Goal: Contribute content: Add original content to the website for others to see

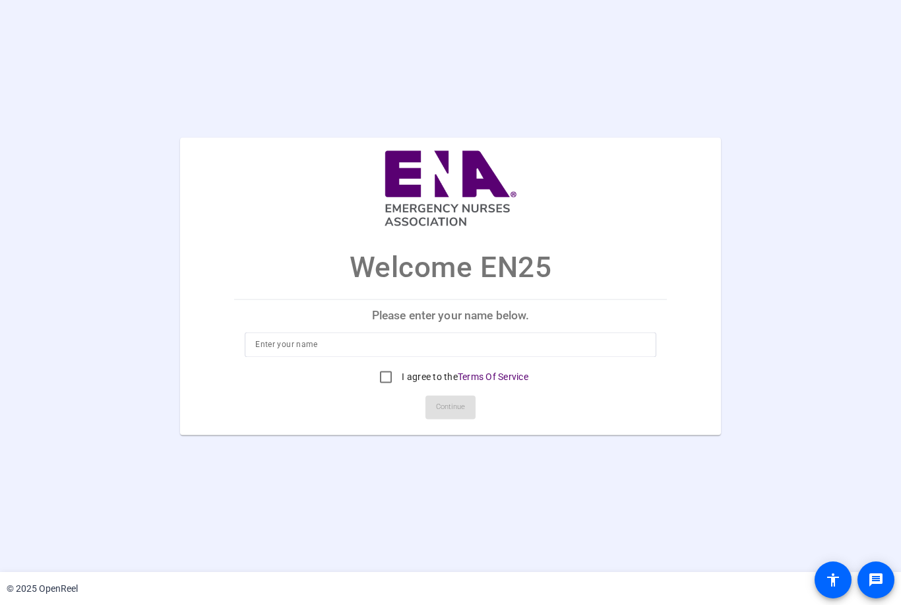
click at [315, 343] on input at bounding box center [450, 344] width 391 height 16
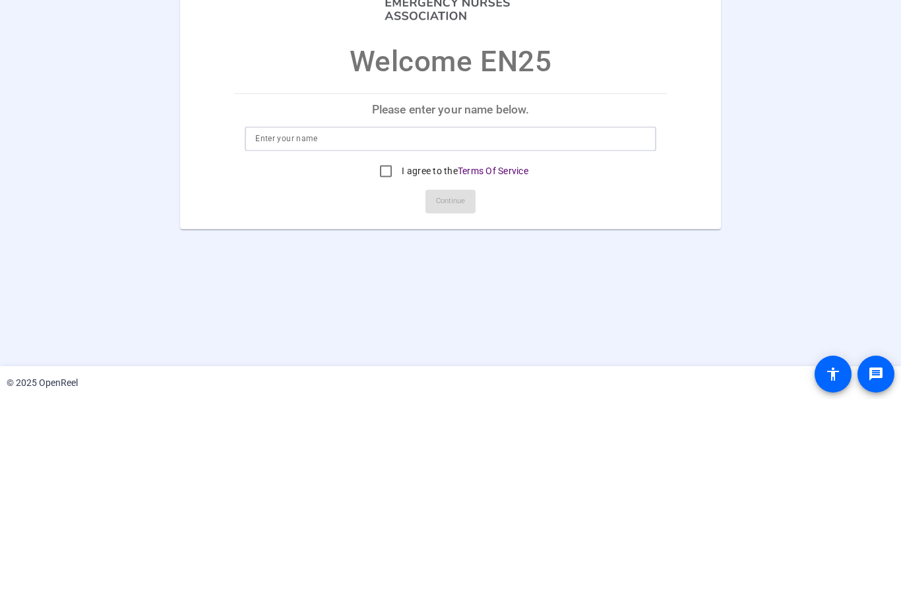
type input "Lisa Matamoros"
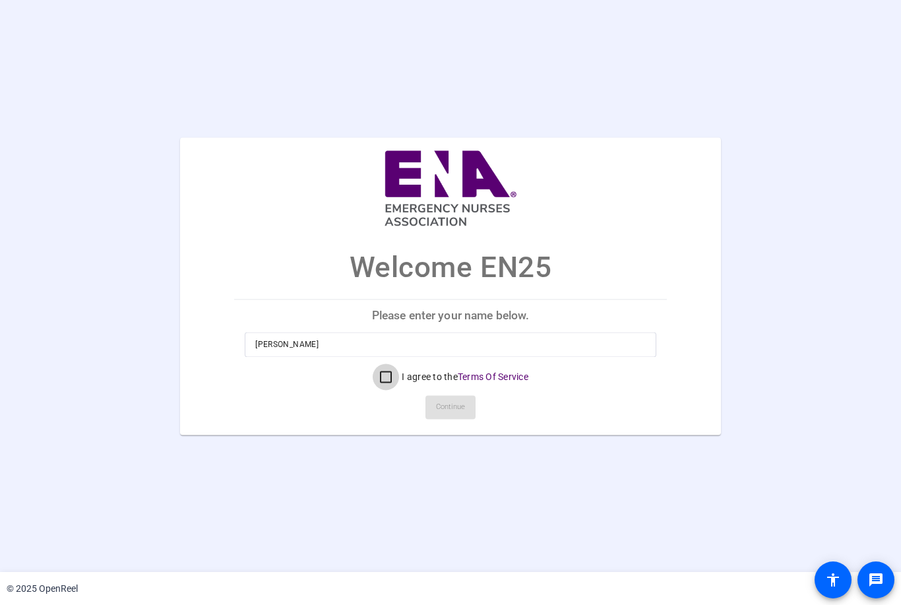
click at [383, 385] on input "I agree to the Terms Of Service" at bounding box center [386, 377] width 26 height 26
checkbox input "true"
click at [453, 410] on span "Continue" at bounding box center [450, 407] width 29 height 20
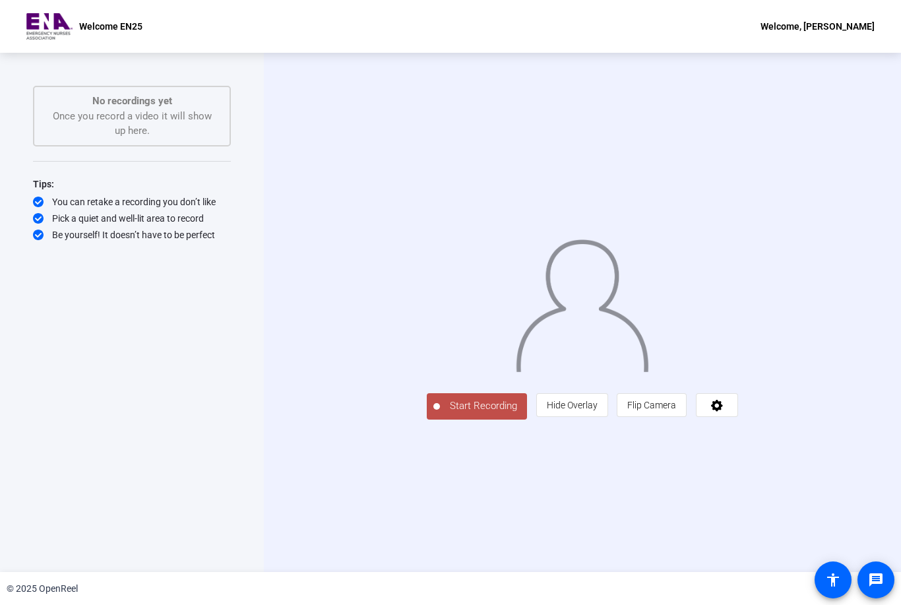
click at [440, 414] on span "Start Recording" at bounding box center [483, 405] width 87 height 15
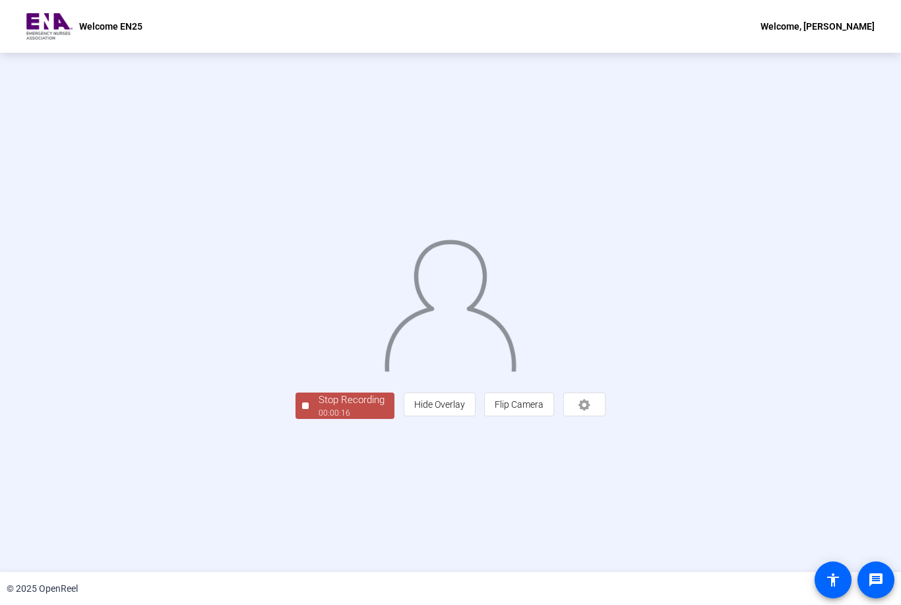
click at [319, 419] on div "00:00:16" at bounding box center [352, 413] width 66 height 12
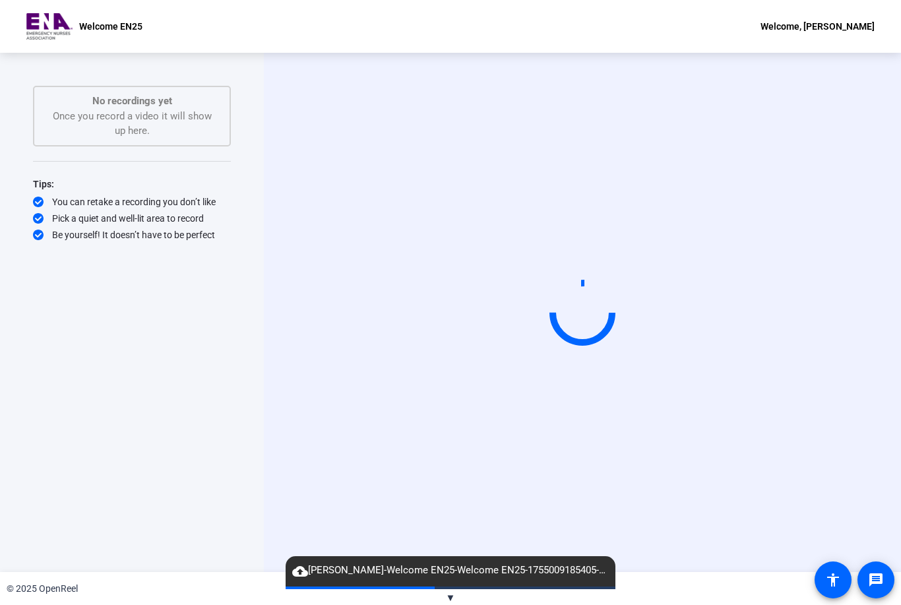
click at [332, 571] on span "cloud_upload Lisa Matamoros-Welcome EN25-Welcome EN25-1755009185405-webcam" at bounding box center [451, 571] width 330 height 16
click at [570, 310] on circle at bounding box center [582, 312] width 61 height 61
click at [599, 310] on circle at bounding box center [582, 311] width 79 height 79
click at [606, 298] on circle at bounding box center [582, 312] width 72 height 72
click at [578, 325] on circle at bounding box center [583, 312] width 75 height 75
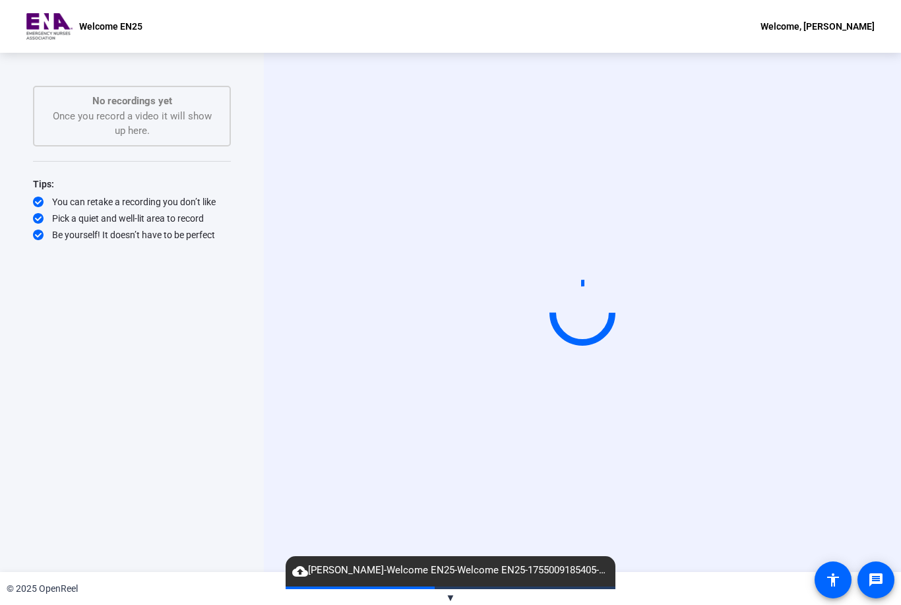
click at [573, 325] on circle at bounding box center [583, 313] width 66 height 66
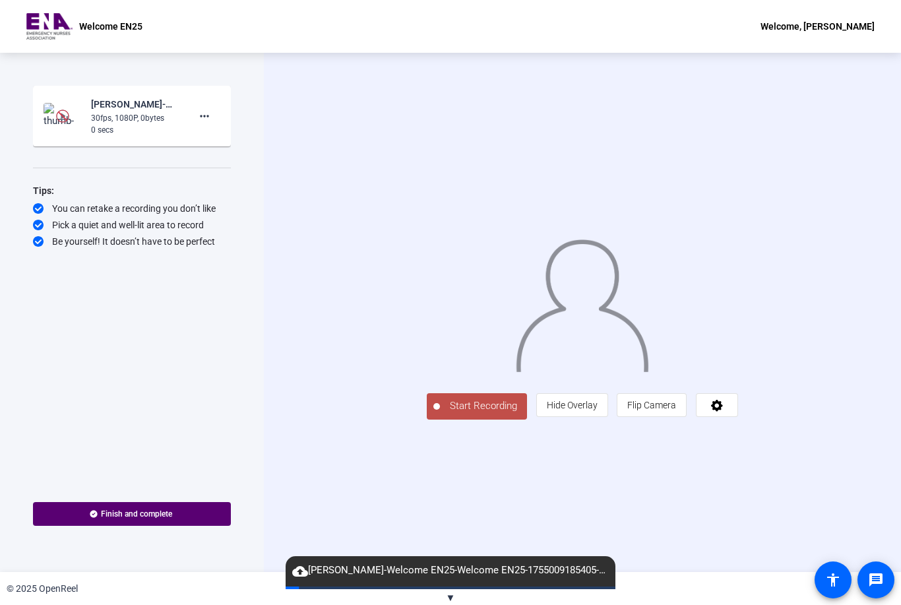
click at [440, 414] on span "Start Recording" at bounding box center [483, 405] width 87 height 15
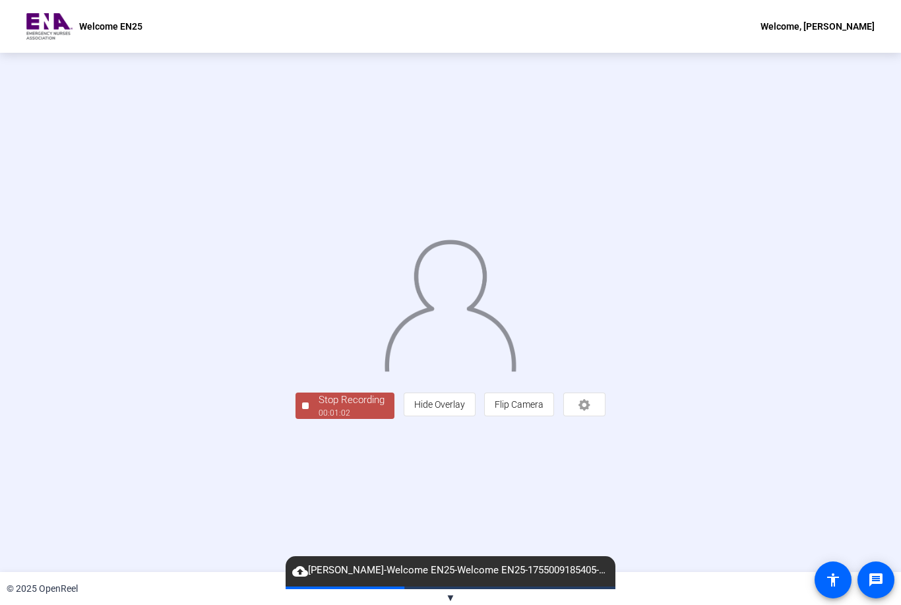
click at [319, 419] on div "00:01:02" at bounding box center [352, 413] width 66 height 12
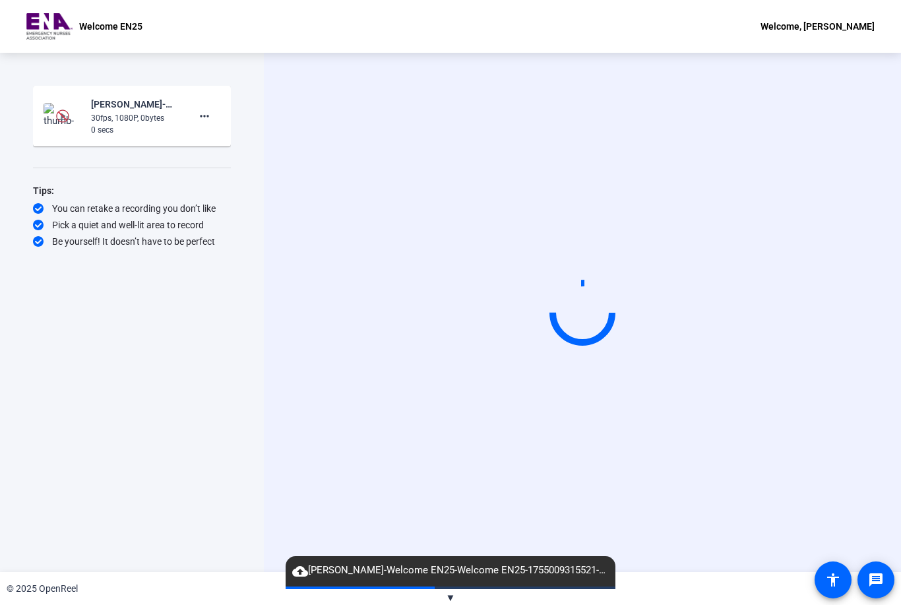
click at [501, 376] on div "Start Recording" at bounding box center [582, 312] width 637 height 519
click at [594, 311] on circle at bounding box center [583, 313] width 66 height 66
click at [447, 563] on span "cloud_upload Lisa Matamoros-Welcome EN25-Welcome EN25-1755009315521-webcam" at bounding box center [451, 571] width 330 height 16
click at [429, 569] on span "cloud_upload Lisa Matamoros-Welcome EN25-Welcome EN25-1755009315521-webcam" at bounding box center [451, 571] width 330 height 16
click at [319, 566] on span "cloud_upload Lisa Matamoros-Welcome EN25-Welcome EN25-1755009315521-webcam" at bounding box center [451, 571] width 330 height 16
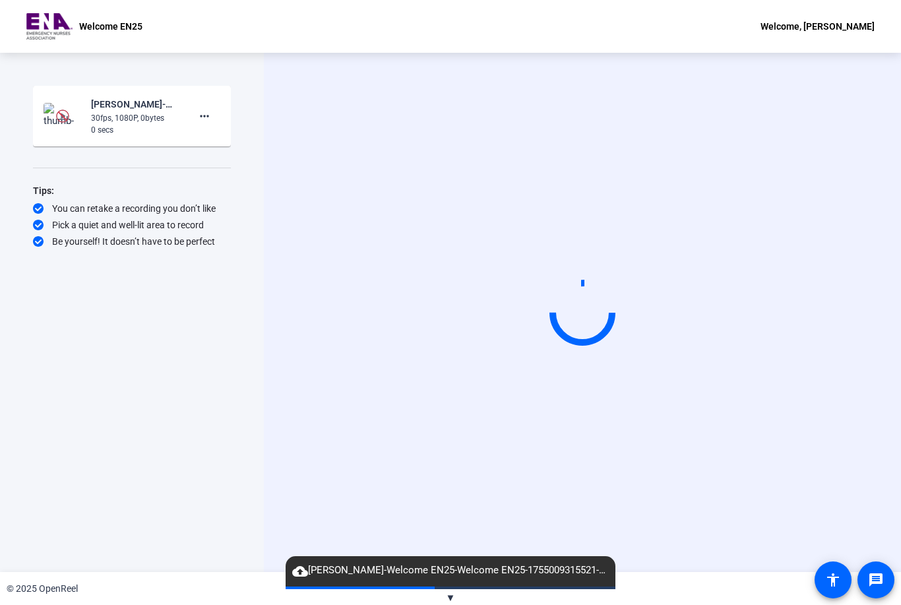
click at [322, 557] on div "cloud_upload Lisa Matamoros-Welcome EN25-Welcome EN25-1755009315521-webcam" at bounding box center [451, 571] width 330 height 30
click at [593, 296] on circle at bounding box center [583, 312] width 74 height 74
click at [359, 466] on div "Start Recording" at bounding box center [582, 312] width 637 height 519
click at [333, 435] on div "Start Recording" at bounding box center [582, 312] width 637 height 519
click at [420, 575] on span "cloud_upload Lisa Matamoros-Welcome EN25-Welcome EN25-1755009315521-webcam" at bounding box center [451, 571] width 330 height 16
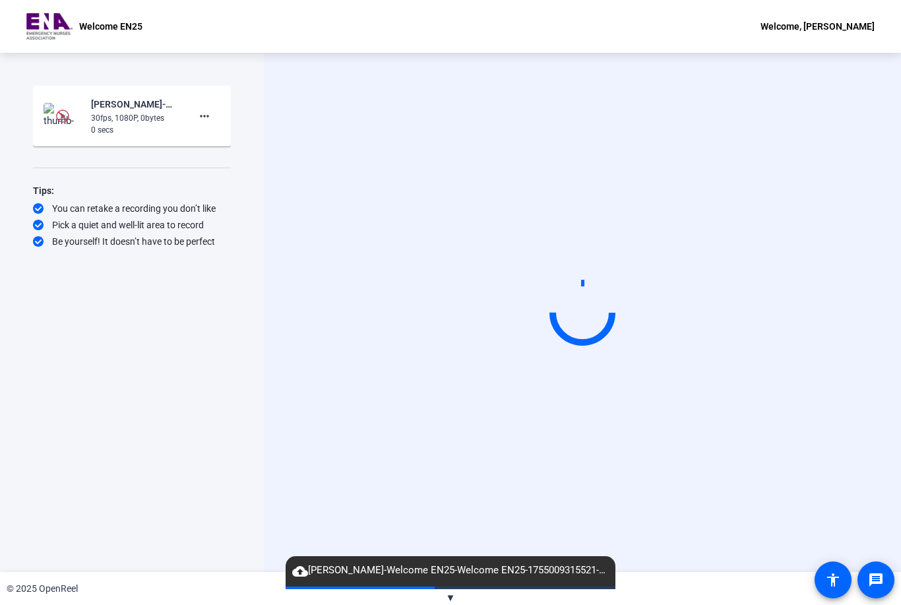
click at [431, 571] on span "cloud_upload Lisa Matamoros-Welcome EN25-Welcome EN25-1755009315521-webcam" at bounding box center [451, 571] width 330 height 16
click at [527, 571] on span "cloud_upload Lisa Matamoros-Welcome EN25-Welcome EN25-1755009315521-webcam" at bounding box center [451, 571] width 330 height 16
click at [581, 563] on span "cloud_upload Lisa Matamoros-Welcome EN25-Welcome EN25-1755009315521-webcam" at bounding box center [451, 571] width 330 height 16
click at [577, 299] on circle at bounding box center [583, 312] width 82 height 82
click at [461, 564] on span "cloud_upload Lisa Matamoros-Welcome EN25-Welcome EN25-1755009315521-webcam" at bounding box center [451, 571] width 330 height 16
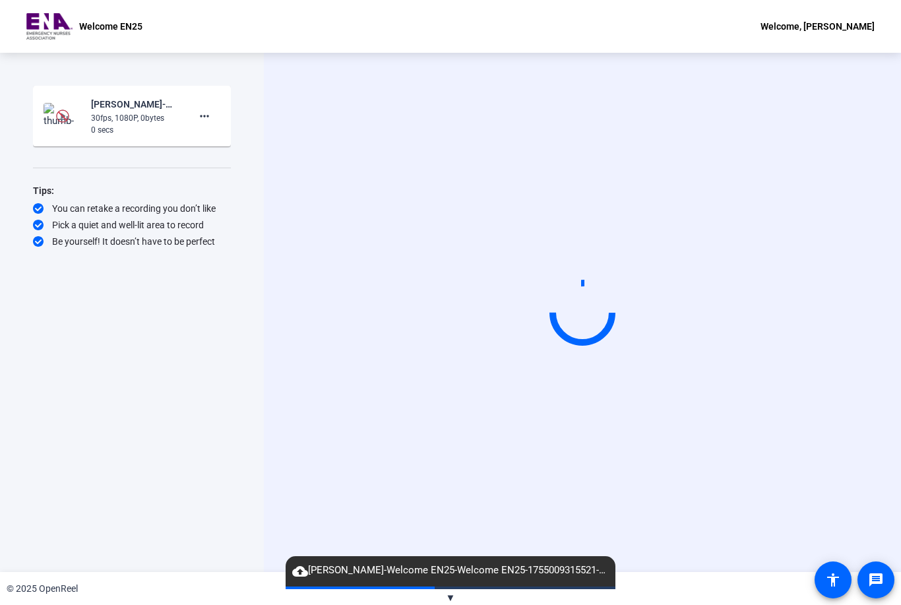
click at [303, 569] on mat-icon "cloud_upload" at bounding box center [300, 571] width 16 height 16
click at [311, 567] on span "cloud_upload Lisa Matamoros-Welcome EN25-Welcome EN25-1755009315521-webcam" at bounding box center [451, 571] width 330 height 16
click at [881, 575] on mat-icon "message" at bounding box center [876, 580] width 16 height 16
click at [308, 578] on span "cloud_upload Lisa Matamoros-Welcome EN25-Welcome EN25-1755009315521-webcam" at bounding box center [451, 571] width 330 height 16
click at [144, 131] on div "0 secs" at bounding box center [135, 130] width 88 height 12
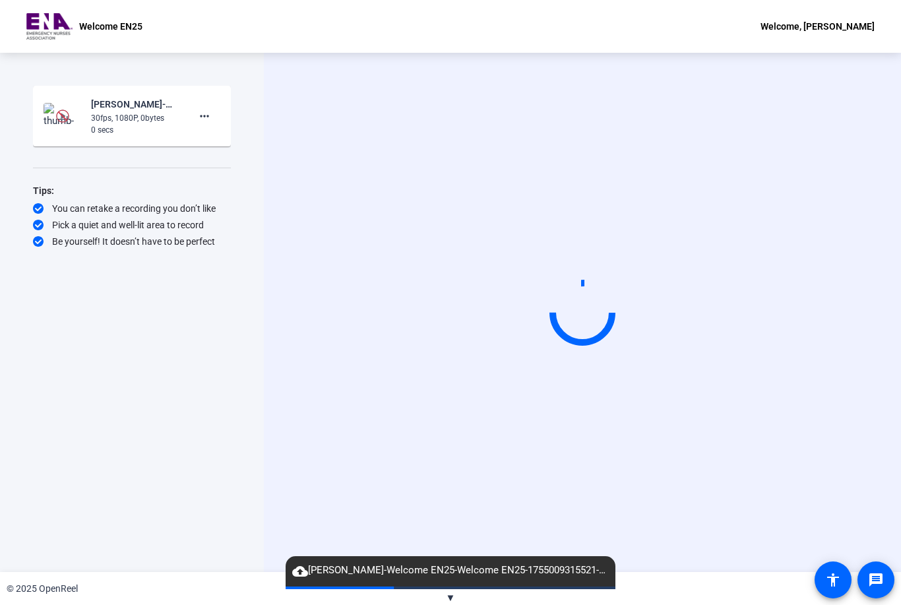
click at [123, 113] on div "30fps, 1080P, 0bytes" at bounding box center [135, 118] width 88 height 12
click at [142, 115] on div "30fps, 1080P, 0bytes" at bounding box center [135, 118] width 88 height 12
click at [579, 311] on circle at bounding box center [580, 312] width 73 height 73
click at [586, 311] on circle at bounding box center [582, 312] width 69 height 69
click at [153, 228] on div "Pick a quiet and well-lit area to record" at bounding box center [132, 224] width 198 height 13
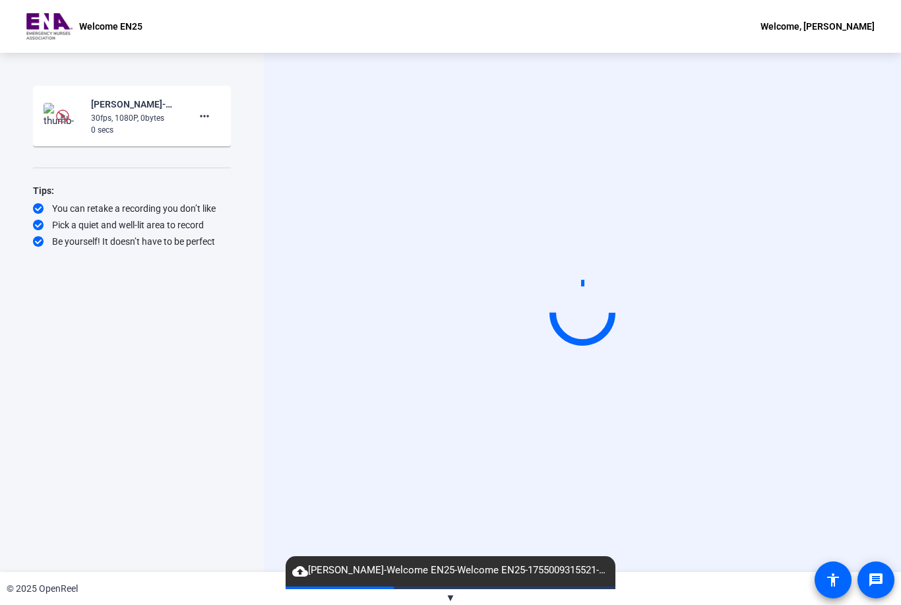
click at [838, 570] on span at bounding box center [833, 580] width 32 height 32
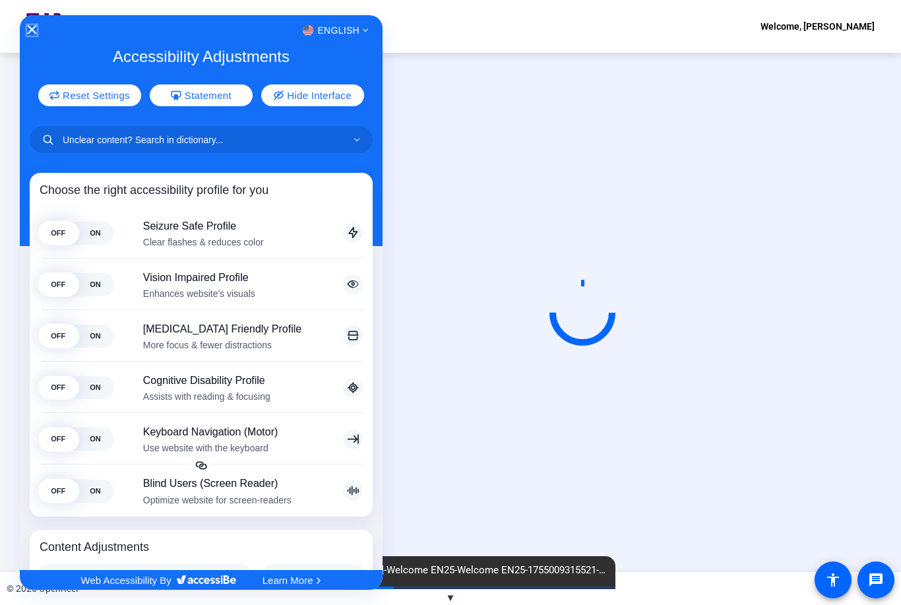
click at [30, 28] on icon "Close Accessibility Interface" at bounding box center [31, 29] width 9 height 9
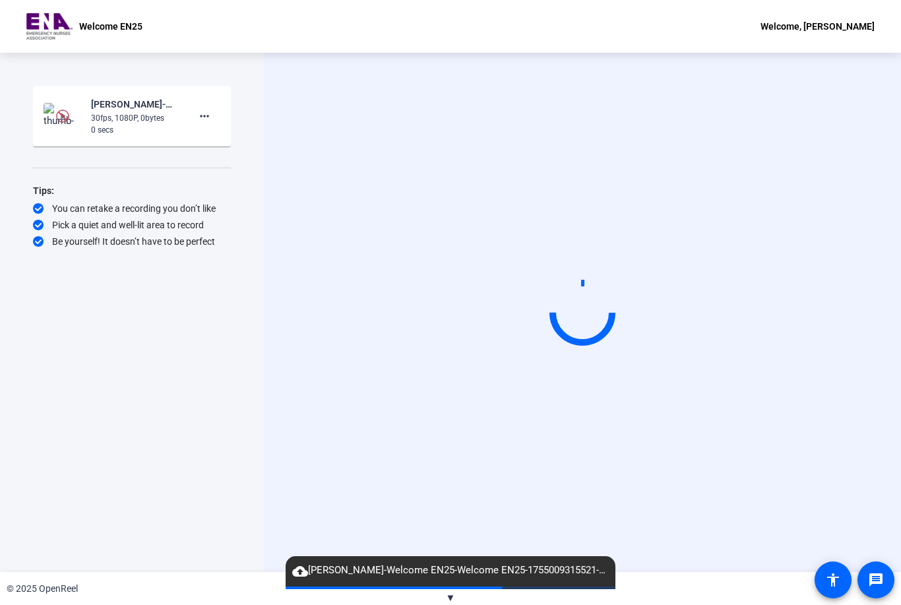
click at [301, 573] on mat-icon "cloud_upload" at bounding box center [300, 571] width 16 height 16
click at [497, 577] on span "cloud_upload Lisa Matamoros-Welcome EN25-Welcome EN25-1755009315521-webcam" at bounding box center [451, 571] width 330 height 16
click at [455, 596] on span "▼" at bounding box center [451, 598] width 10 height 12
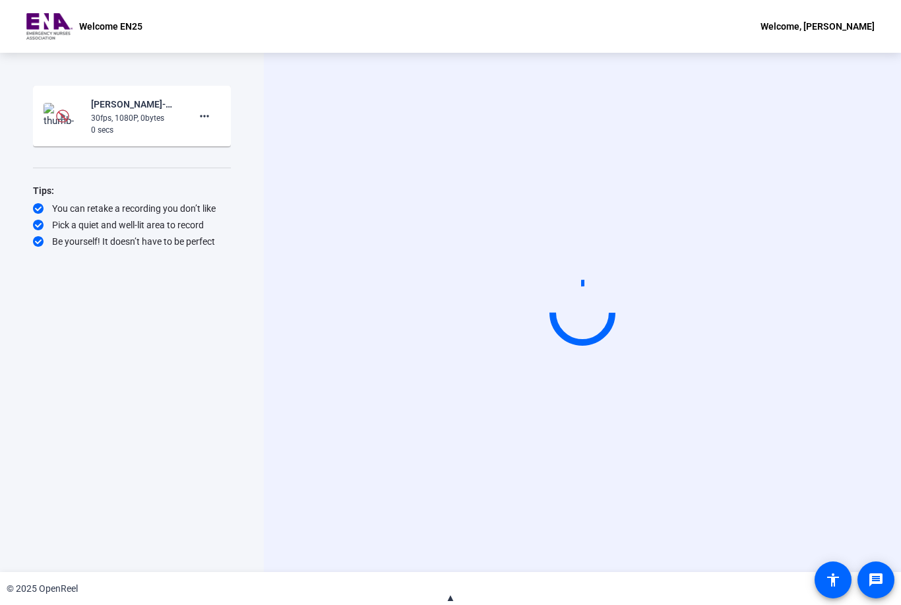
click at [449, 599] on span "▲" at bounding box center [451, 598] width 10 height 12
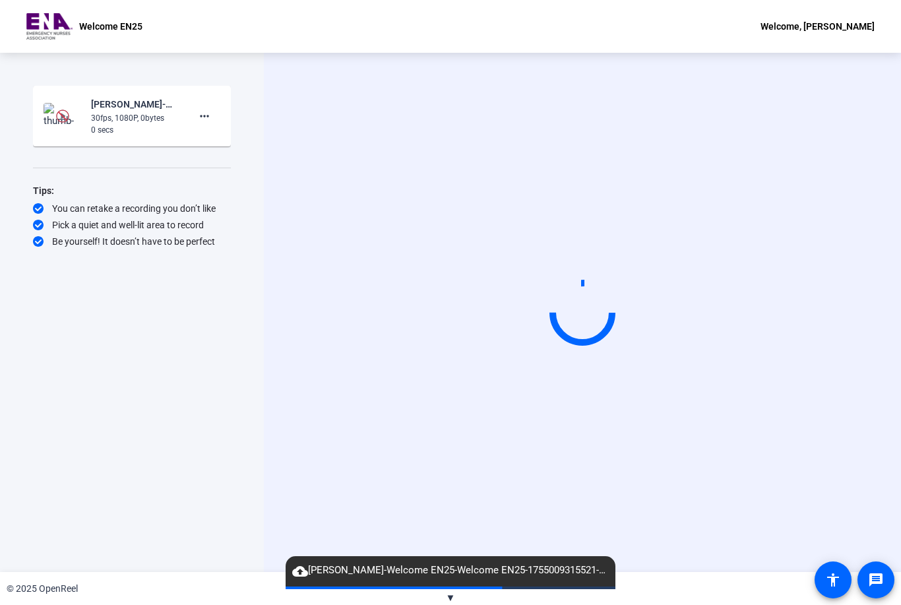
click at [452, 600] on span "▼" at bounding box center [451, 598] width 10 height 12
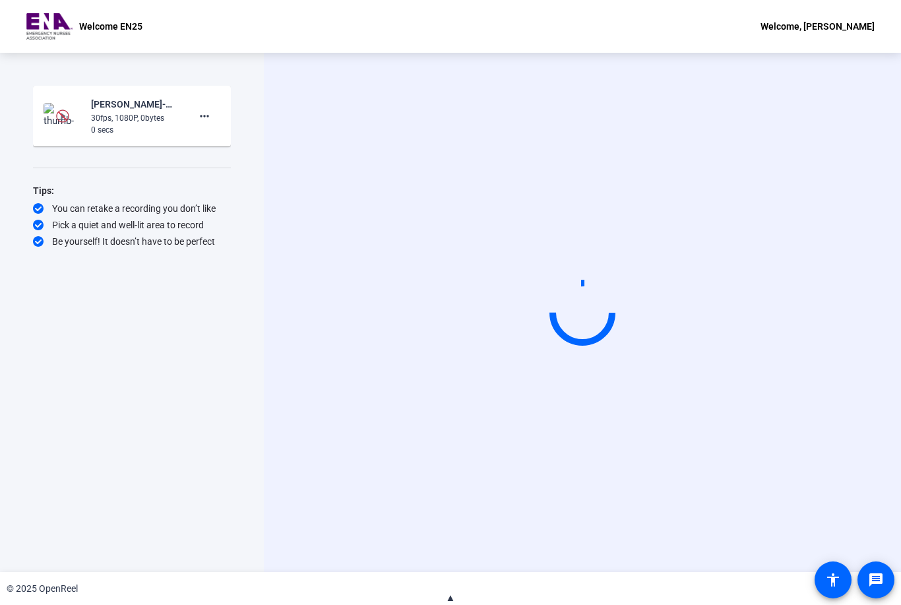
click at [452, 600] on span "▲" at bounding box center [451, 598] width 10 height 12
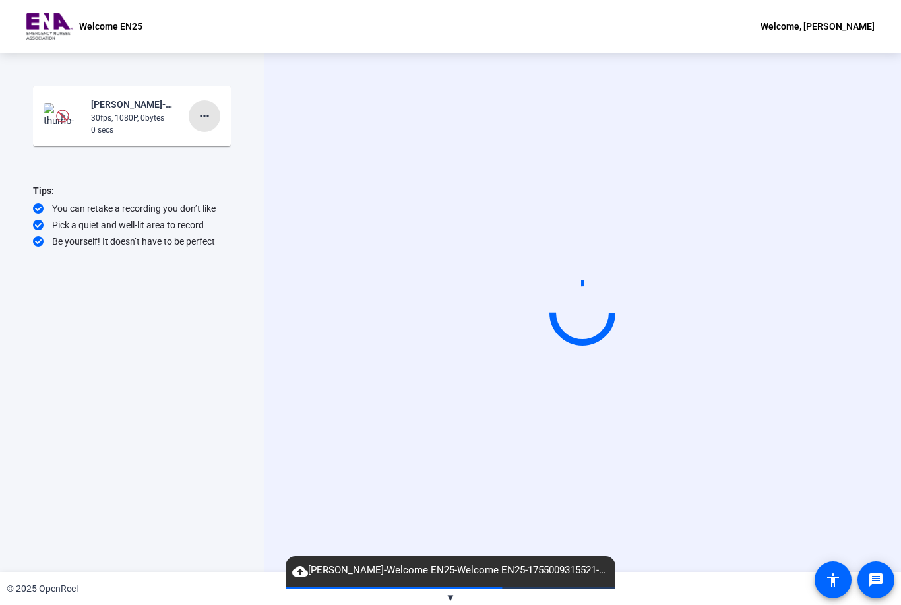
click at [207, 127] on span at bounding box center [205, 116] width 32 height 32
click at [146, 377] on div at bounding box center [450, 302] width 901 height 605
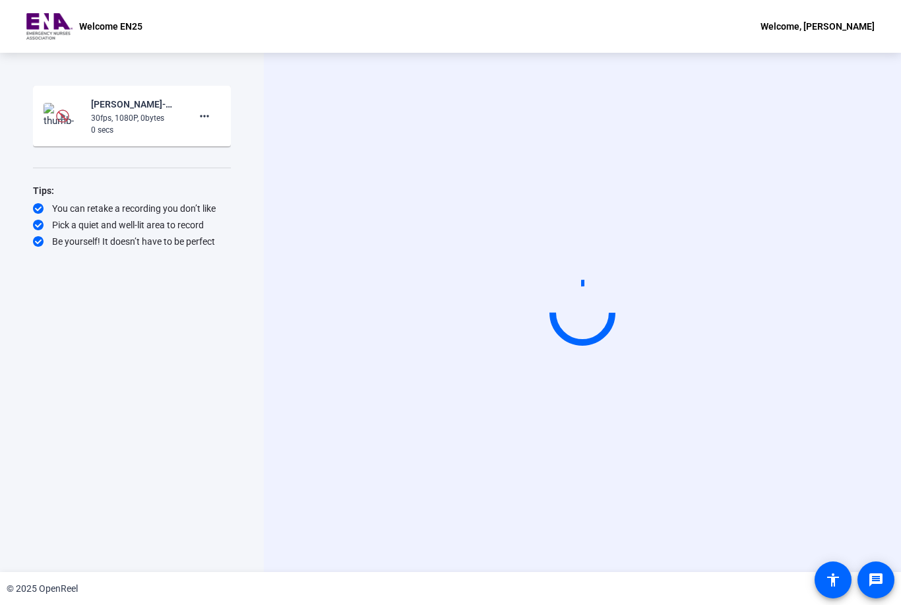
click at [838, 30] on div "Welcome, [PERSON_NAME]" at bounding box center [818, 26] width 114 height 16
click at [804, 143] on div at bounding box center [450, 302] width 901 height 605
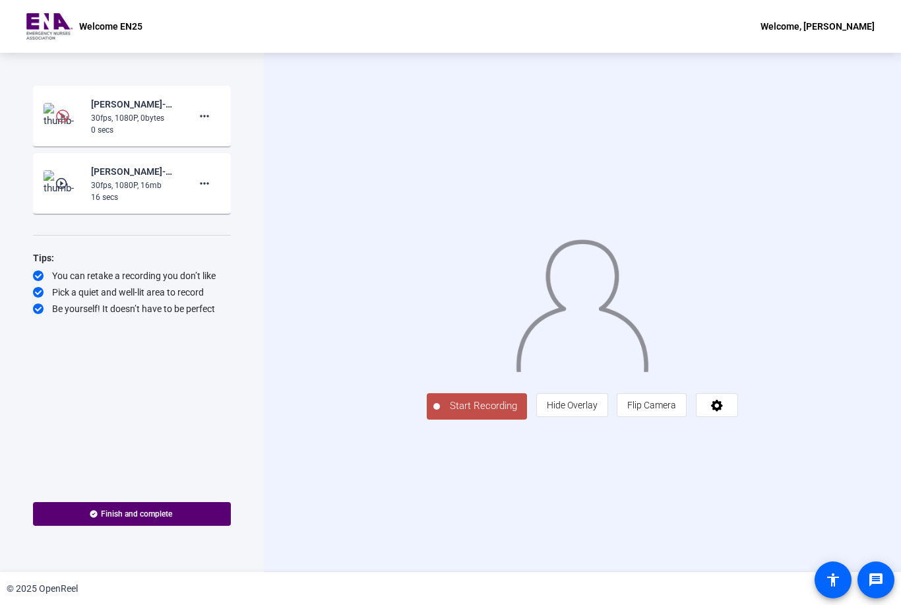
click at [208, 112] on mat-icon "more_horiz" at bounding box center [205, 116] width 16 height 16
click at [232, 142] on span "Delete clip" at bounding box center [225, 144] width 53 height 16
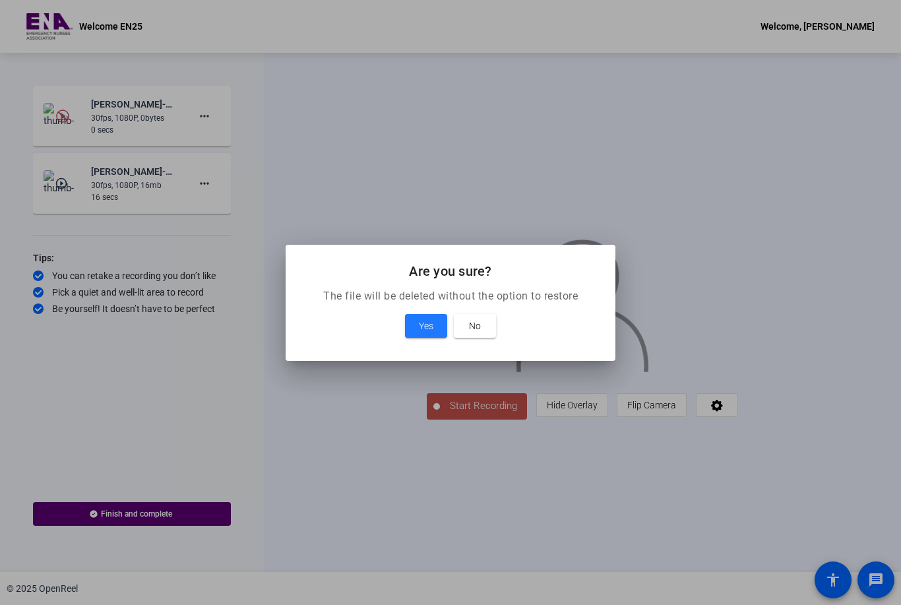
click at [426, 317] on span at bounding box center [426, 326] width 42 height 32
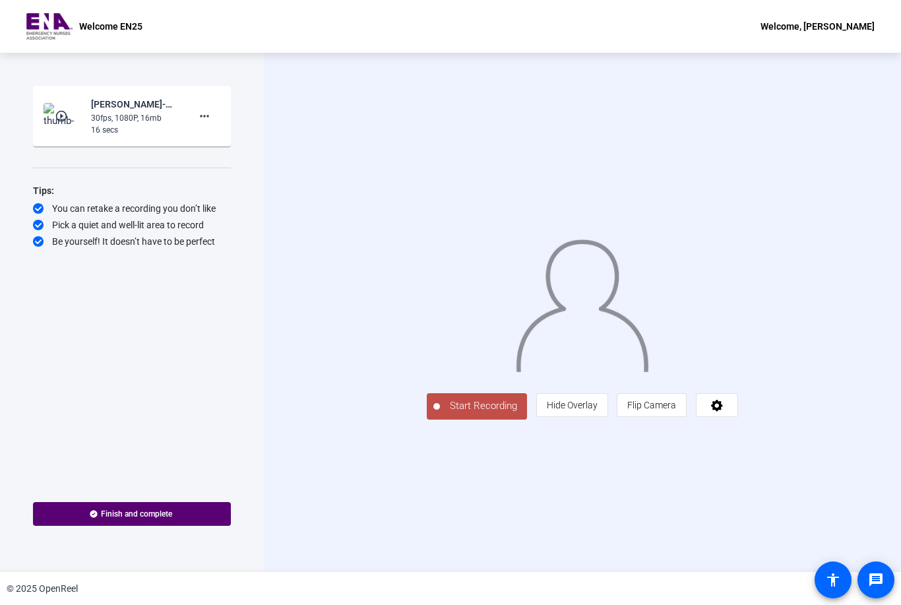
click at [427, 420] on button "Start Recording" at bounding box center [477, 406] width 100 height 26
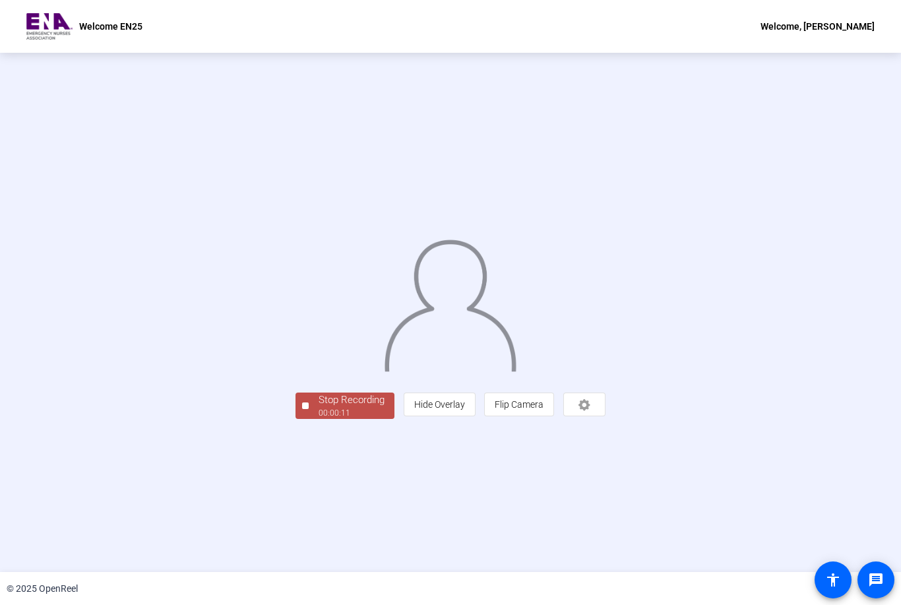
click at [319, 408] on div "Stop Recording" at bounding box center [352, 400] width 66 height 15
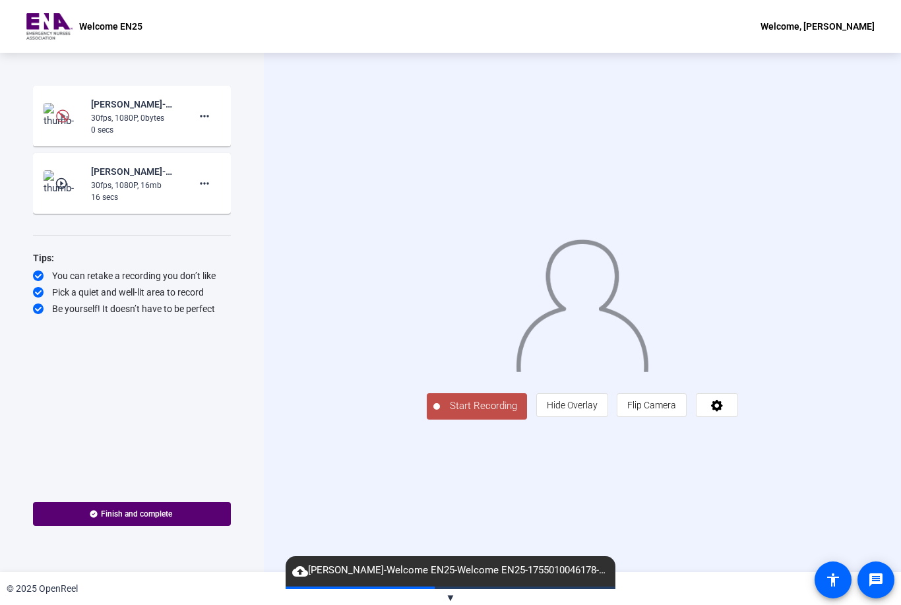
click at [111, 182] on div "30fps, 1080P, 16mb" at bounding box center [135, 185] width 88 height 12
click at [125, 188] on div "30fps, 1080P, 16mb" at bounding box center [135, 185] width 88 height 12
click at [208, 183] on mat-icon "more_horiz" at bounding box center [205, 183] width 16 height 16
click at [117, 187] on div at bounding box center [450, 302] width 901 height 605
click at [65, 191] on img at bounding box center [63, 183] width 39 height 26
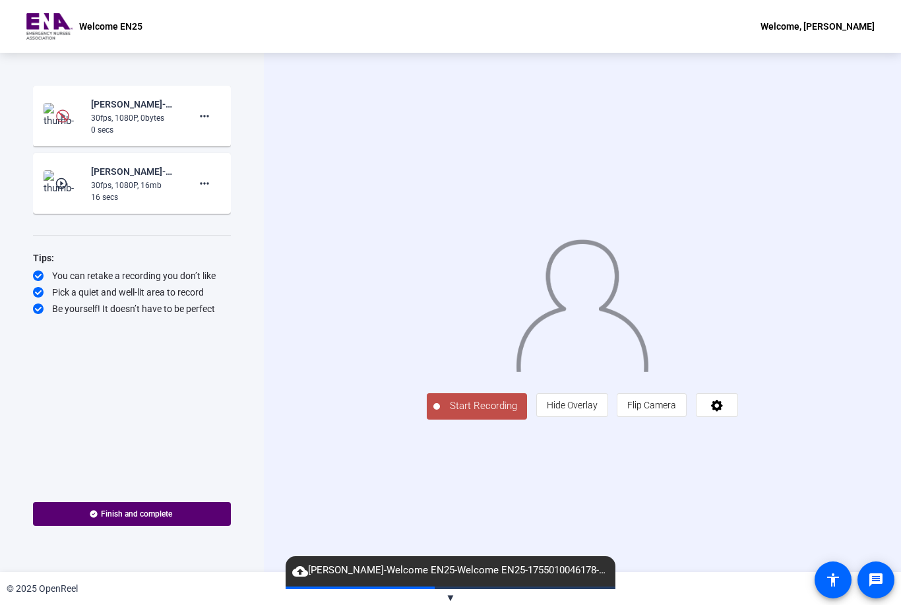
click at [61, 190] on img at bounding box center [63, 183] width 39 height 26
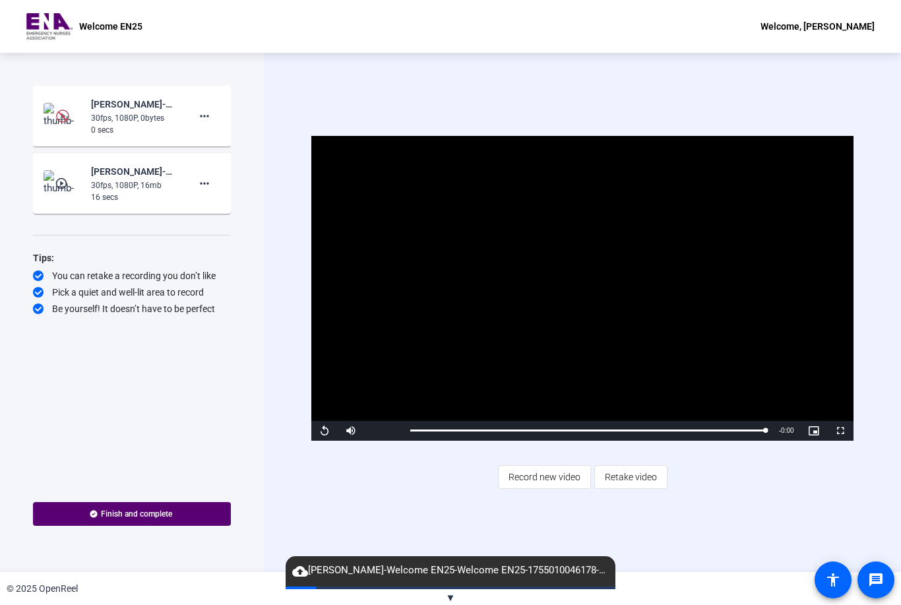
click at [205, 182] on mat-icon "more_horiz" at bounding box center [205, 183] width 16 height 16
click at [223, 217] on span "Delete clip" at bounding box center [225, 211] width 53 height 16
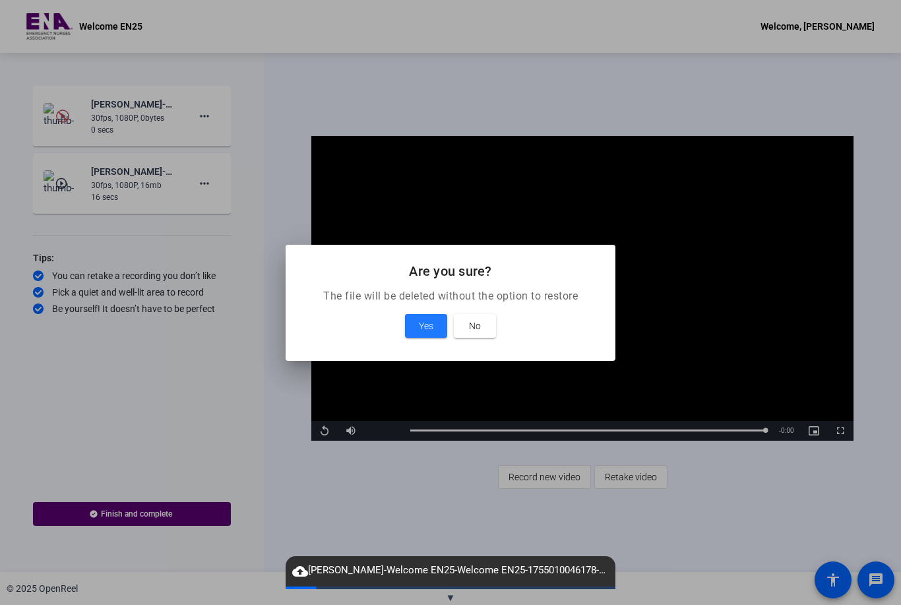
click at [422, 326] on span "Yes" at bounding box center [426, 326] width 15 height 16
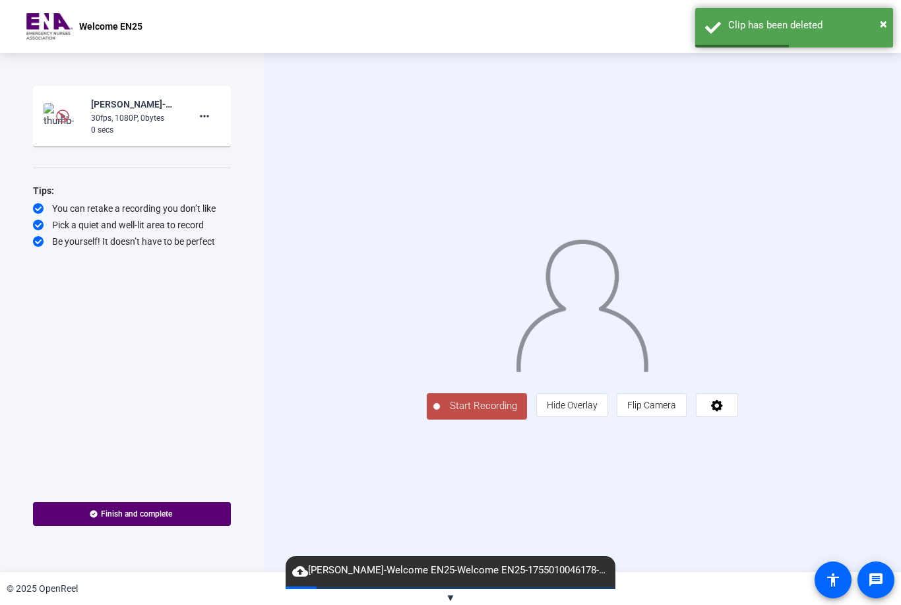
click at [127, 111] on div "Lisa Matamoros-Welcome EN25-Welcome EN25-1755010046178-webcam" at bounding box center [135, 104] width 88 height 16
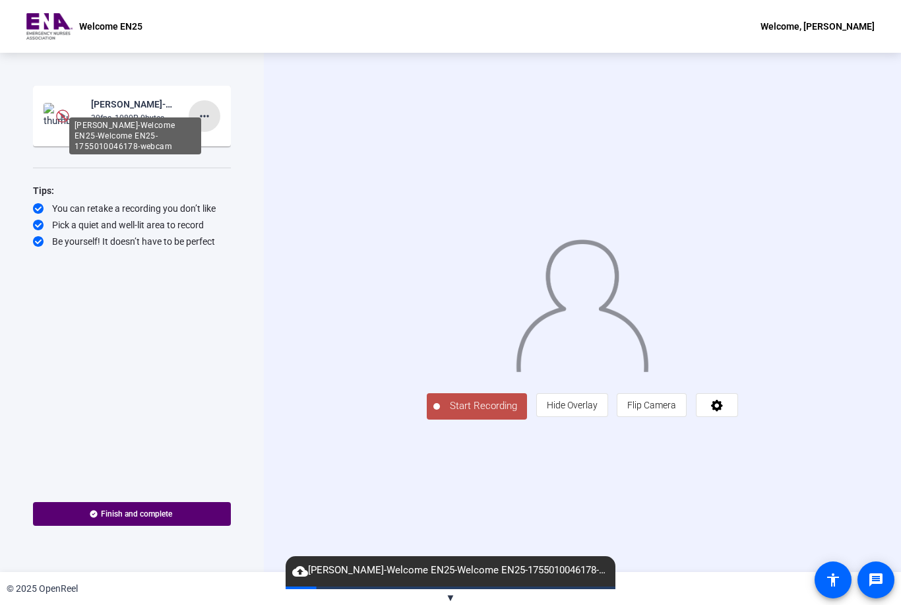
click at [204, 118] on mat-icon "more_horiz" at bounding box center [205, 116] width 16 height 16
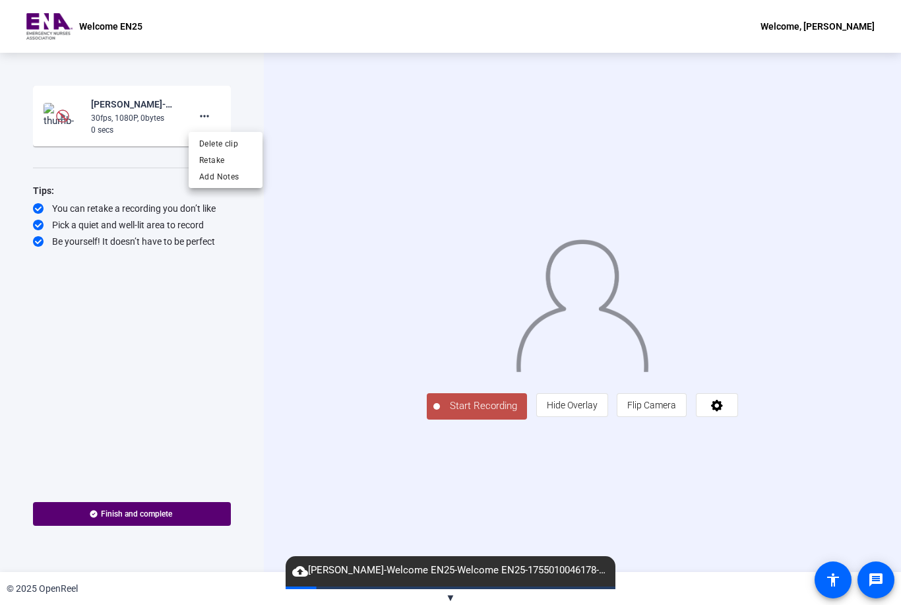
click at [137, 125] on div at bounding box center [450, 302] width 901 height 605
click at [201, 119] on mat-icon "more_horiz" at bounding box center [205, 116] width 16 height 16
click at [217, 142] on span "Delete clip" at bounding box center [225, 144] width 53 height 16
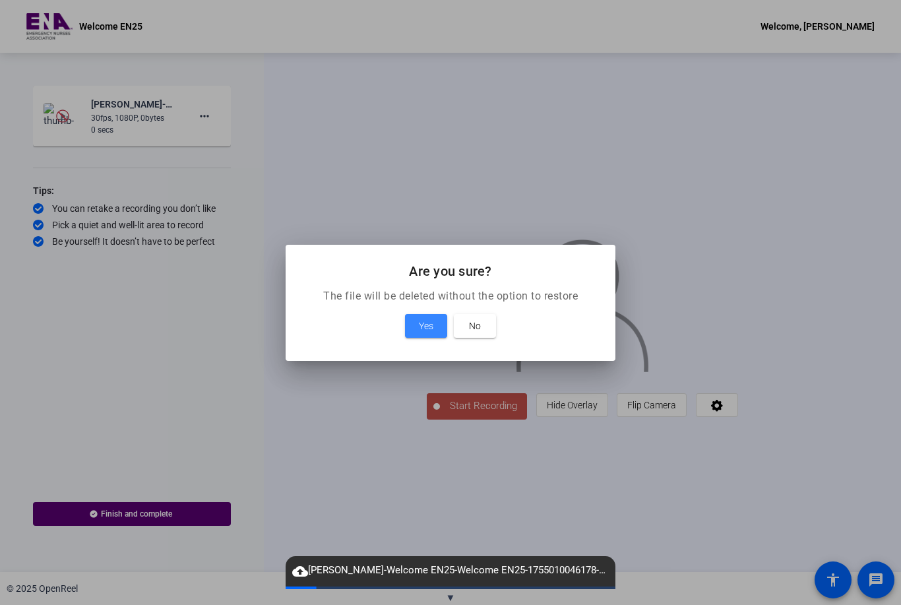
click at [423, 325] on span "Yes" at bounding box center [426, 326] width 15 height 16
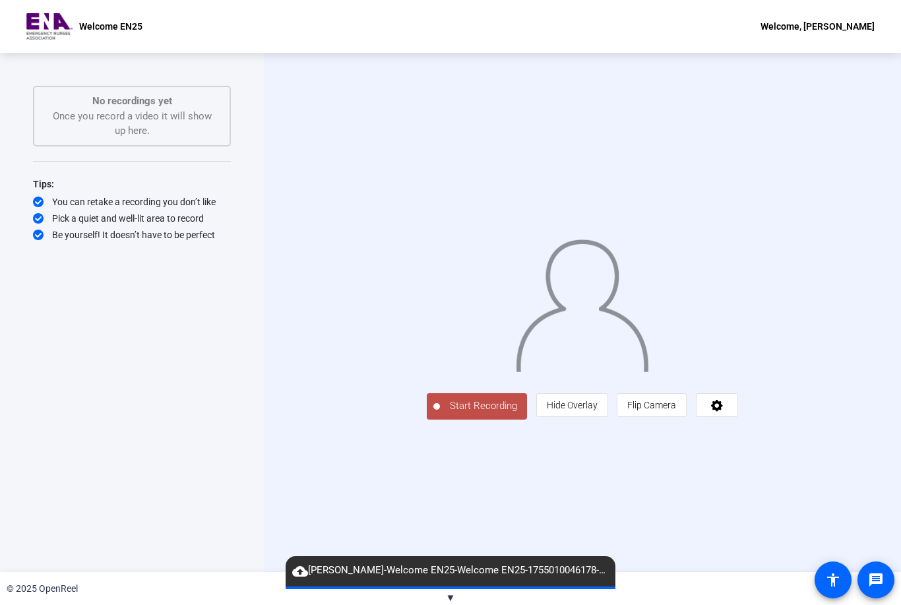
click at [440, 414] on span "Start Recording" at bounding box center [483, 405] width 87 height 15
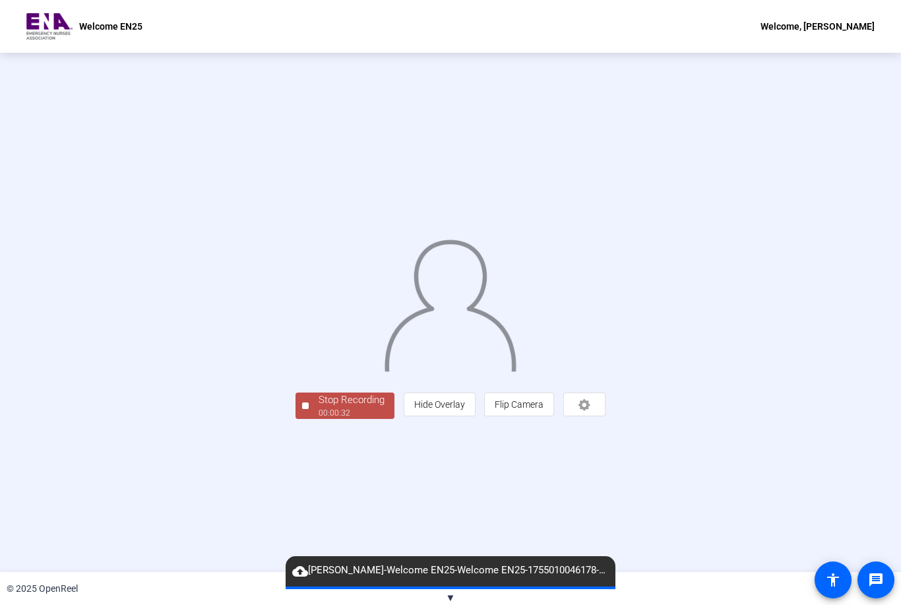
click at [319, 419] on div "00:00:32" at bounding box center [352, 413] width 66 height 12
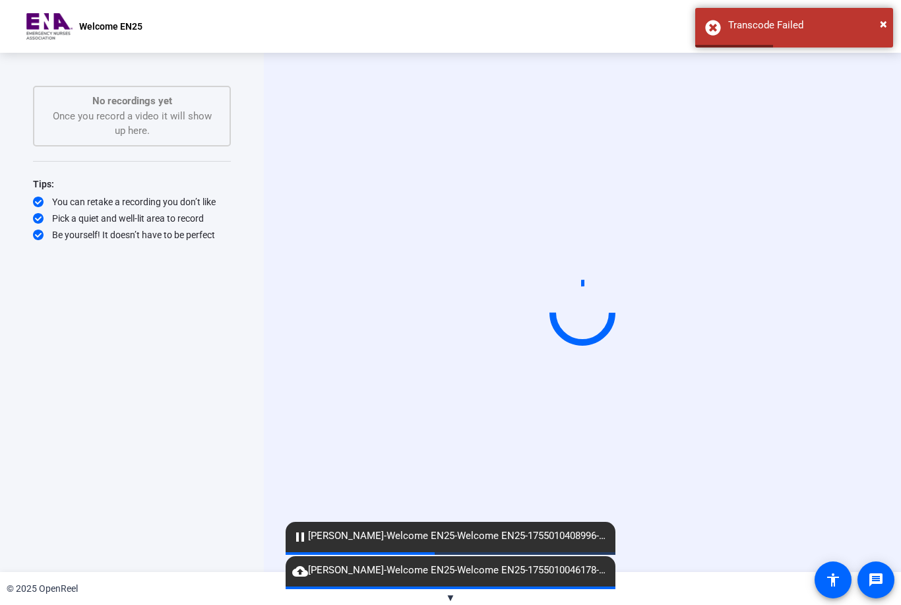
click at [717, 24] on div "× Transcode Failed" at bounding box center [794, 28] width 198 height 40
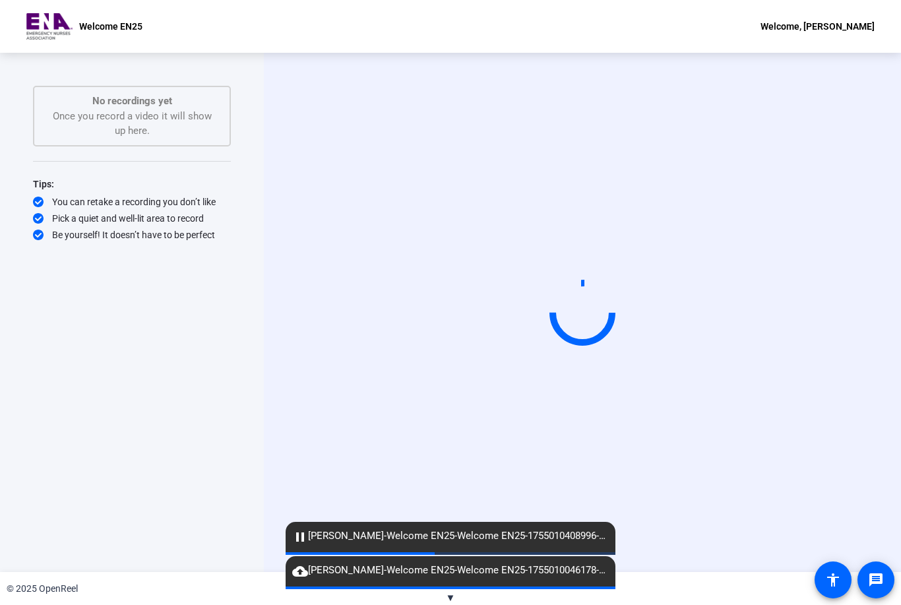
click at [372, 537] on span "pause Lisa Matamoros-Welcome EN25-Welcome EN25-1755010408996-webcam" at bounding box center [451, 536] width 330 height 16
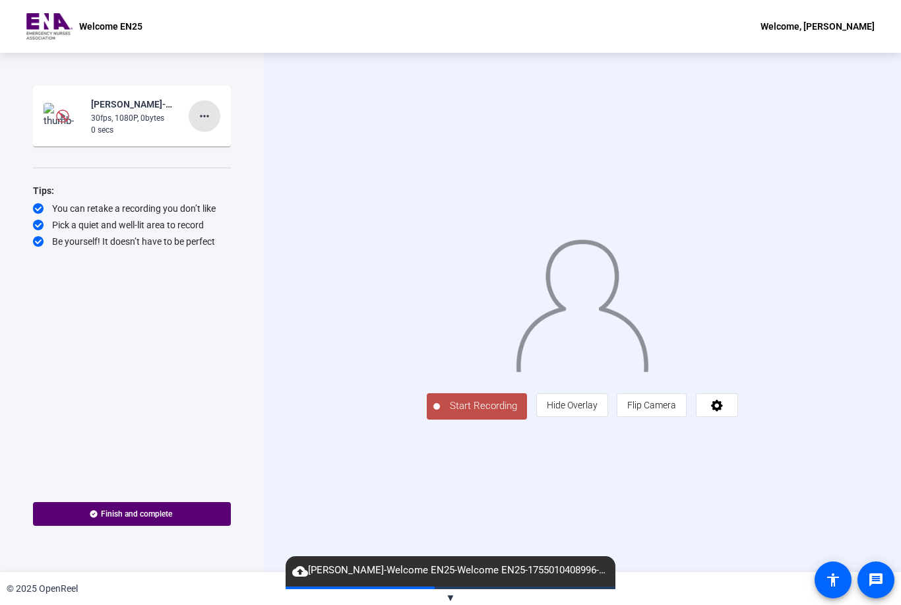
click at [205, 119] on mat-icon "more_horiz" at bounding box center [205, 116] width 16 height 16
click at [216, 146] on span "Delete clip" at bounding box center [225, 144] width 53 height 16
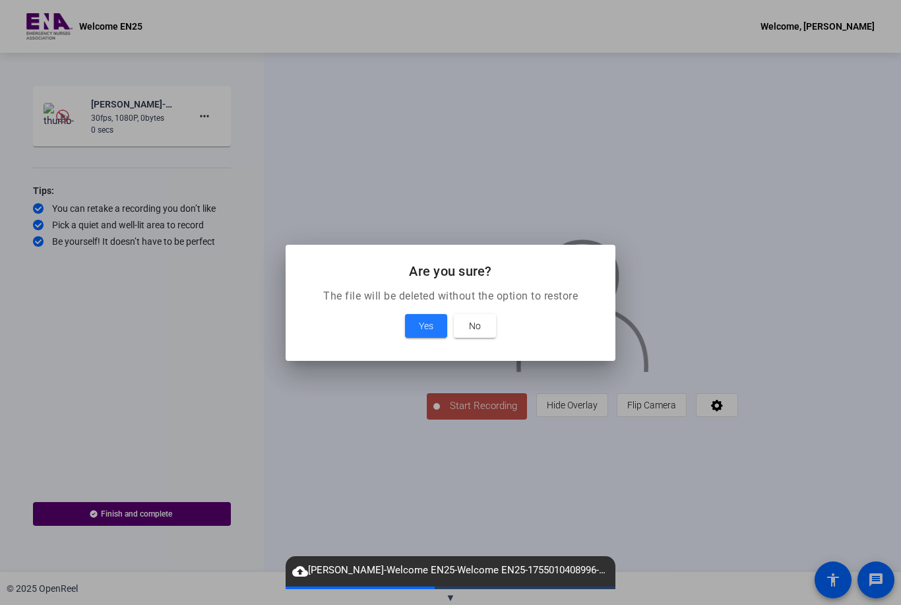
click at [429, 323] on span "Yes" at bounding box center [426, 326] width 15 height 16
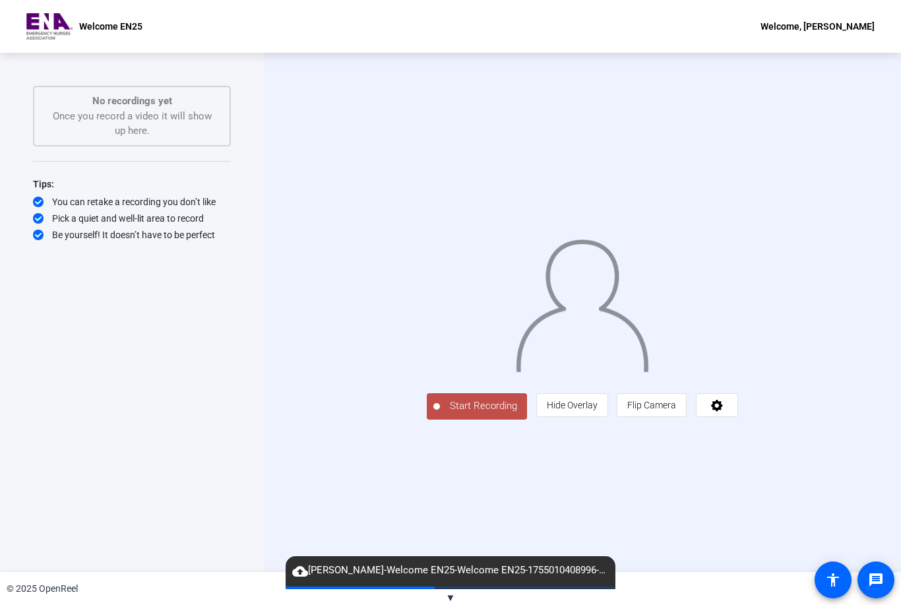
click at [440, 414] on span "Start Recording" at bounding box center [483, 405] width 87 height 15
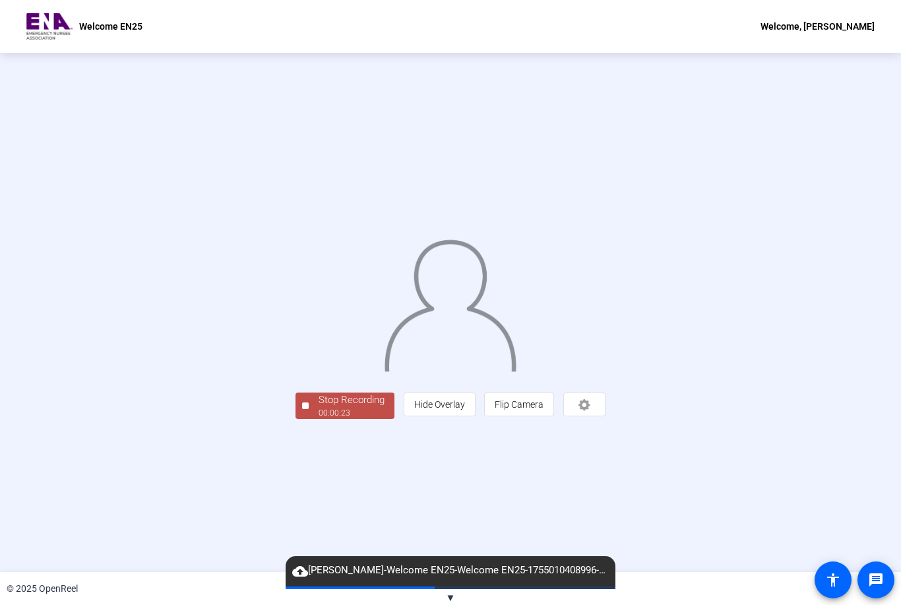
click at [319, 408] on div "Stop Recording" at bounding box center [352, 400] width 66 height 15
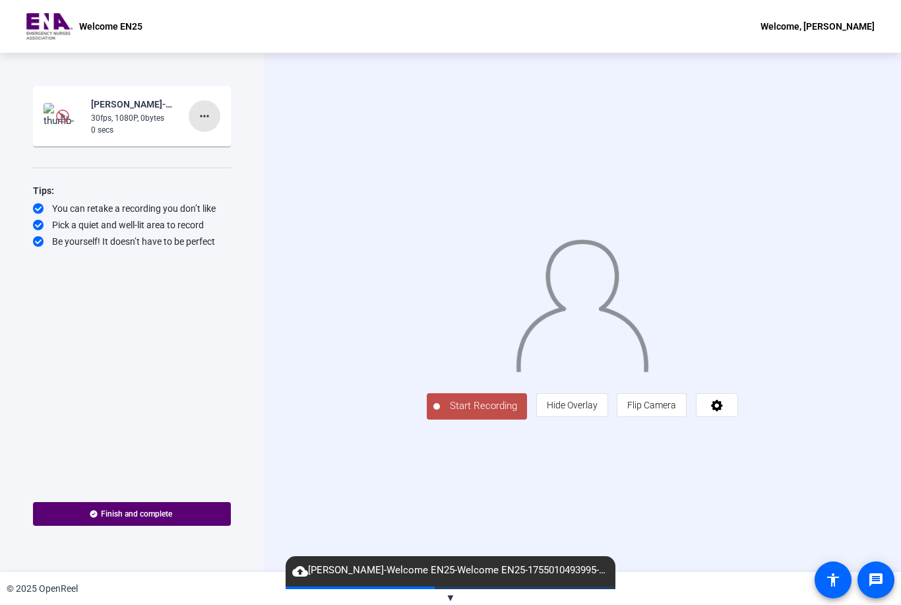
click at [210, 116] on mat-icon "more_horiz" at bounding box center [205, 116] width 16 height 16
click at [213, 146] on span "Delete clip" at bounding box center [225, 144] width 53 height 16
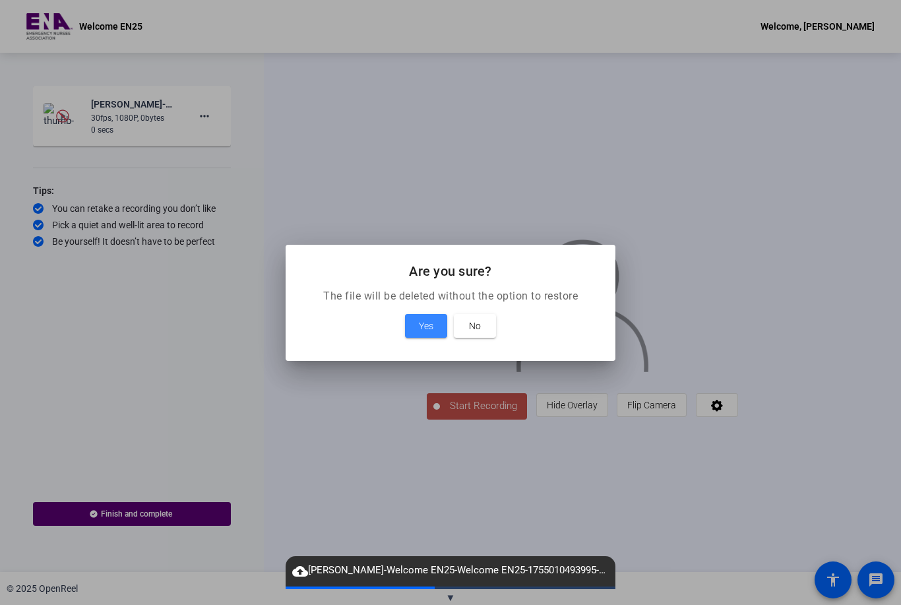
click at [412, 324] on span at bounding box center [426, 326] width 42 height 32
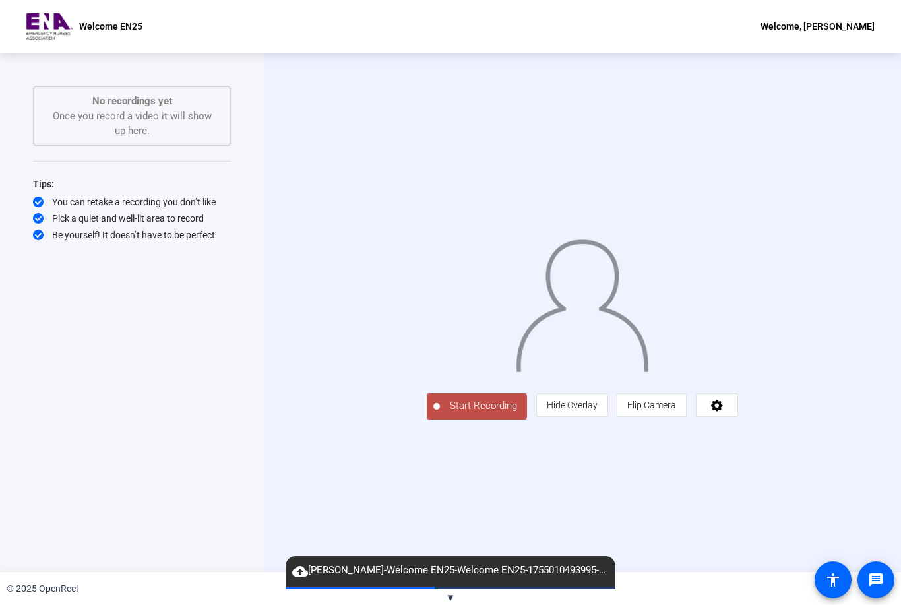
click at [440, 414] on span "Start Recording" at bounding box center [483, 405] width 87 height 15
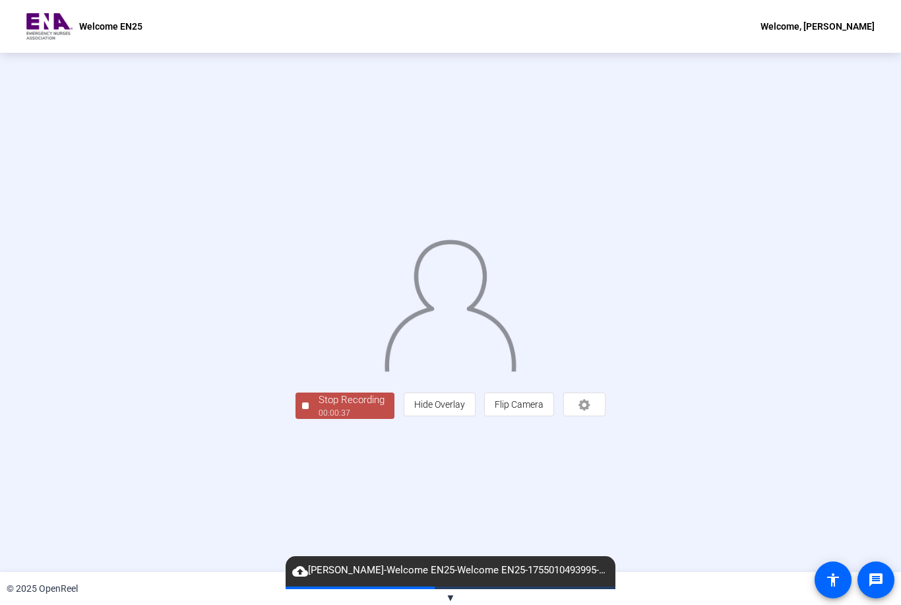
click at [319, 419] on div "00:00:37" at bounding box center [352, 413] width 66 height 12
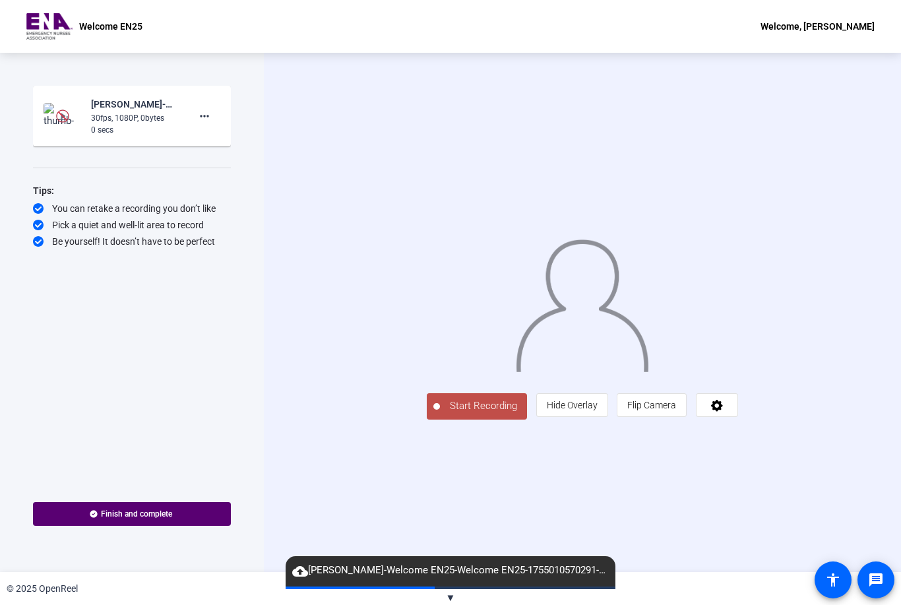
click at [427, 420] on button "Start Recording" at bounding box center [477, 406] width 100 height 26
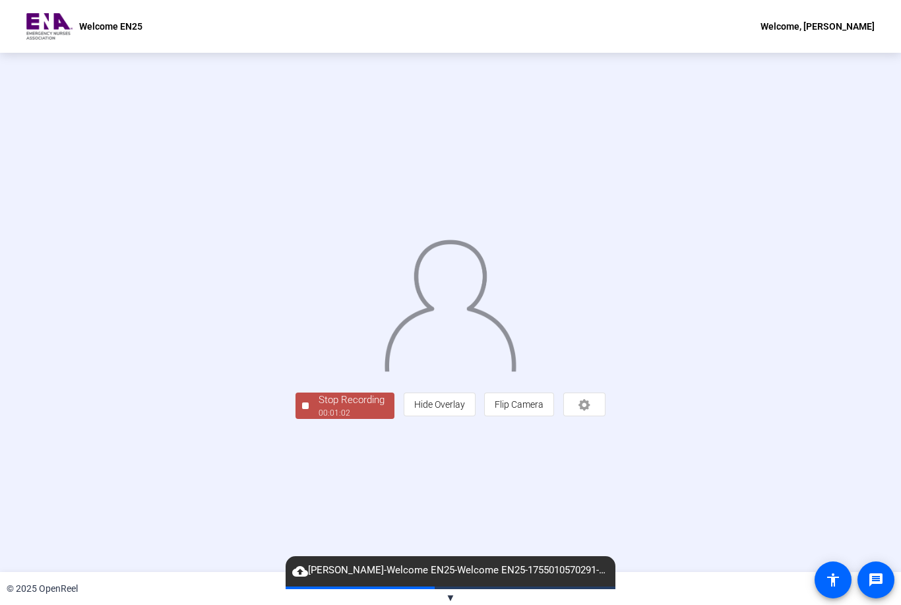
click at [319, 419] on div "00:01:02" at bounding box center [352, 413] width 66 height 12
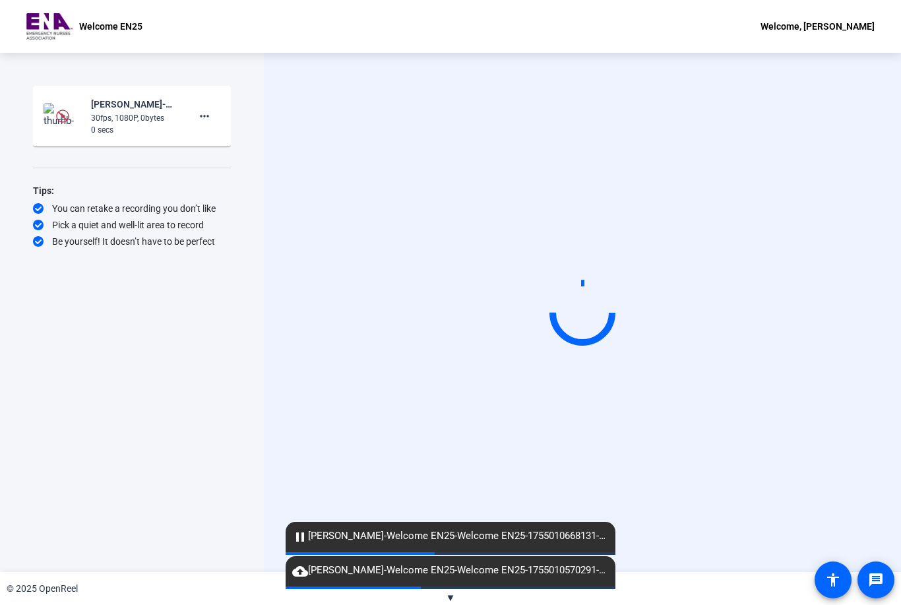
click at [307, 532] on mat-icon "pause" at bounding box center [300, 537] width 16 height 16
click at [305, 543] on mat-icon "pause" at bounding box center [300, 537] width 16 height 16
click at [315, 538] on span "pause [PERSON_NAME]-Welcome EN25-Welcome EN25-1755010668131-webcam" at bounding box center [451, 536] width 330 height 16
click at [325, 531] on span "pause [PERSON_NAME]-Welcome EN25-Welcome EN25-1755010668131-webcam" at bounding box center [451, 536] width 330 height 16
click at [336, 534] on span "pause [PERSON_NAME]-Welcome EN25-Welcome EN25-1755010668131-webcam" at bounding box center [451, 536] width 330 height 16
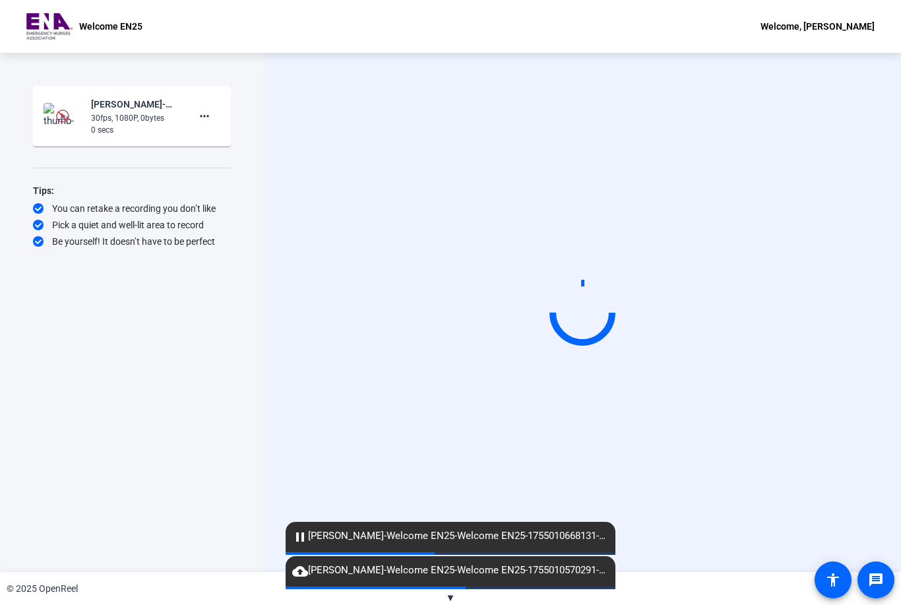
click at [339, 538] on span "pause [PERSON_NAME]-Welcome EN25-Welcome EN25-1755010668131-webcam" at bounding box center [451, 536] width 330 height 16
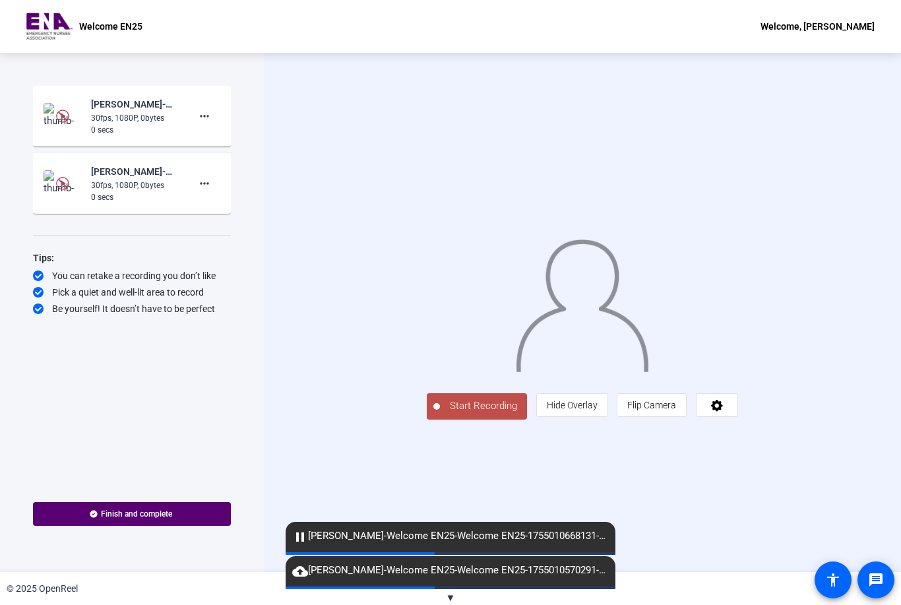
click at [440, 414] on span "Start Recording" at bounding box center [483, 405] width 87 height 15
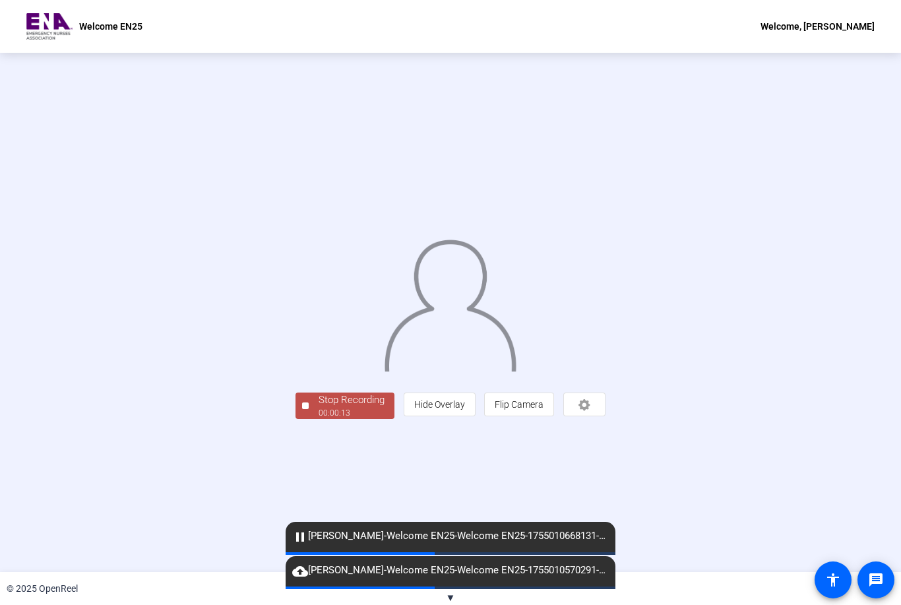
click at [319, 408] on div "Stop Recording" at bounding box center [352, 400] width 66 height 15
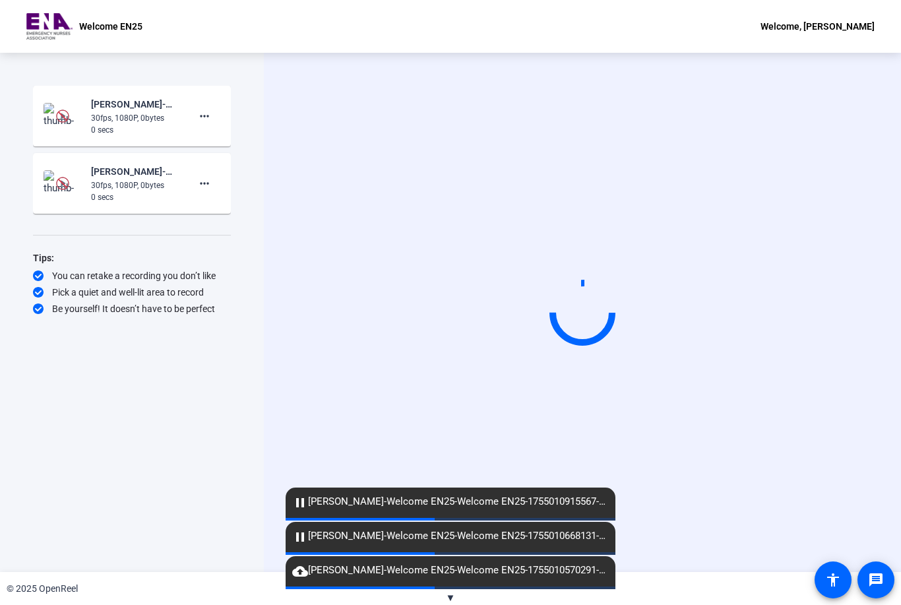
click at [148, 116] on div "30fps, 1080P, 0bytes" at bounding box center [135, 118] width 88 height 12
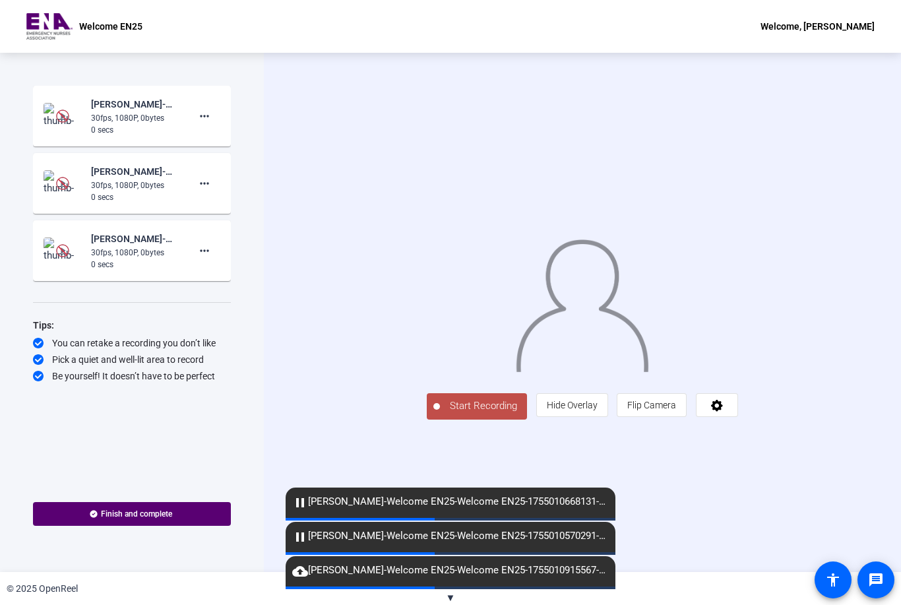
click at [123, 112] on div "30fps, 1080P, 0bytes" at bounding box center [135, 118] width 88 height 12
click at [183, 123] on div "[PERSON_NAME]-Welcome EN25-Welcome EN25-1755010915567-webcam 30fps, 1080P, 0byt…" at bounding box center [132, 116] width 177 height 40
click at [196, 120] on span at bounding box center [205, 116] width 32 height 32
click at [100, 118] on div at bounding box center [450, 302] width 901 height 605
click at [61, 121] on img at bounding box center [62, 116] width 13 height 13
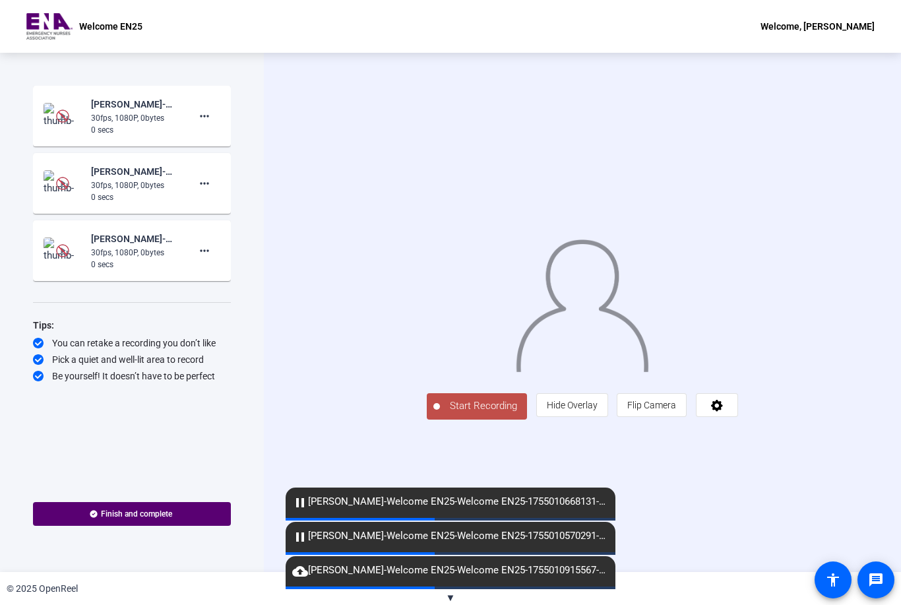
click at [141, 125] on div "0 secs" at bounding box center [135, 130] width 88 height 12
click at [158, 124] on div "0 secs" at bounding box center [135, 130] width 88 height 12
click at [117, 183] on div "30fps, 1080P, 0bytes" at bounding box center [135, 185] width 88 height 12
click at [108, 189] on div "30fps, 1080P, 0bytes" at bounding box center [135, 185] width 88 height 12
click at [102, 267] on div "0 secs" at bounding box center [135, 265] width 88 height 12
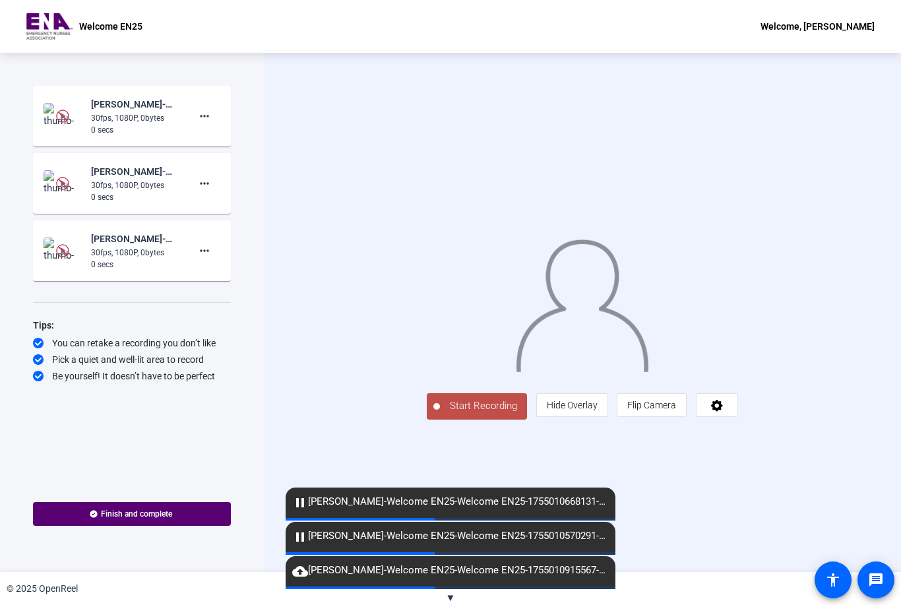
click at [121, 122] on div "30fps, 1080P, 0bytes" at bounding box center [135, 118] width 88 height 12
click at [104, 184] on div "30fps, 1080P, 0bytes" at bounding box center [135, 185] width 88 height 12
click at [108, 249] on div "30fps, 1080P, 0bytes" at bounding box center [135, 253] width 88 height 12
click at [107, 246] on div "[PERSON_NAME]-Welcome EN25-Welcome EN25-1755010570291-webcam" at bounding box center [135, 239] width 88 height 16
click at [65, 252] on img at bounding box center [62, 250] width 13 height 13
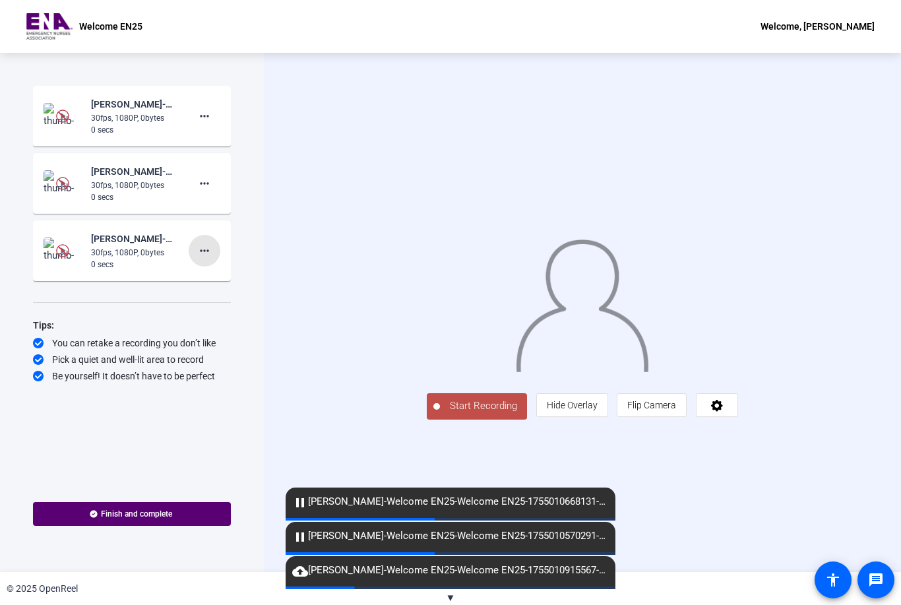
click at [205, 255] on mat-icon "more_horiz" at bounding box center [205, 251] width 16 height 16
click at [224, 282] on span "Delete clip" at bounding box center [225, 278] width 53 height 16
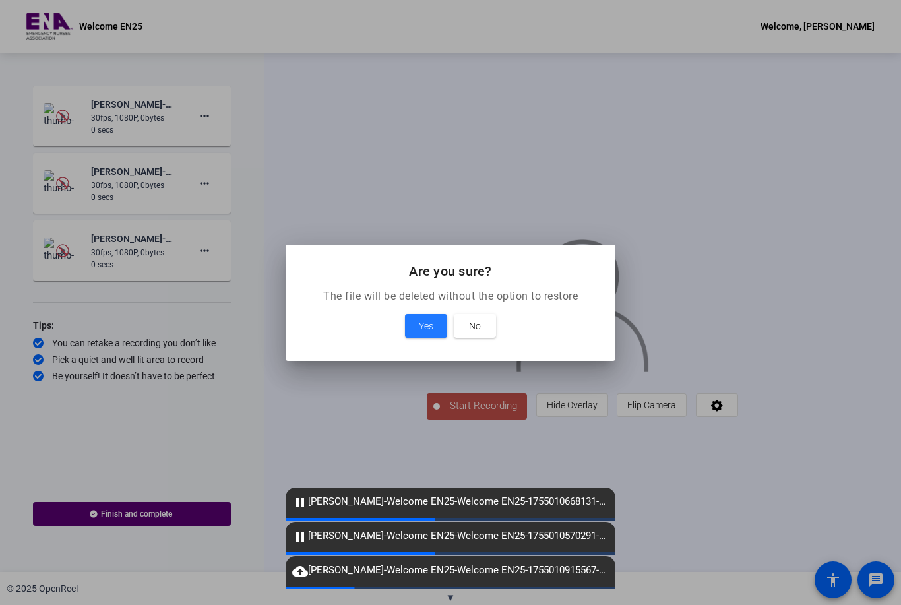
click at [427, 320] on span "Yes" at bounding box center [426, 326] width 15 height 16
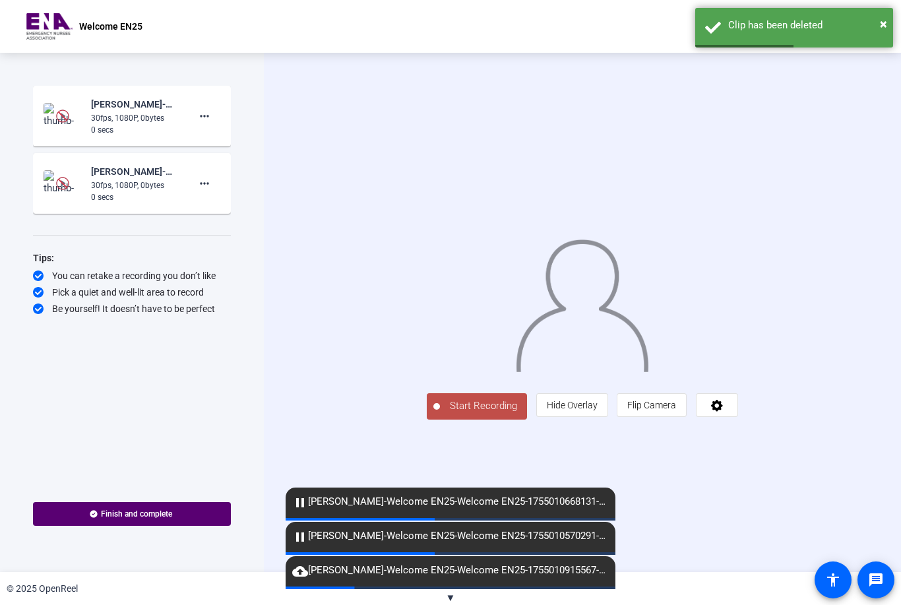
click at [307, 574] on mat-icon "cloud_upload" at bounding box center [300, 571] width 16 height 16
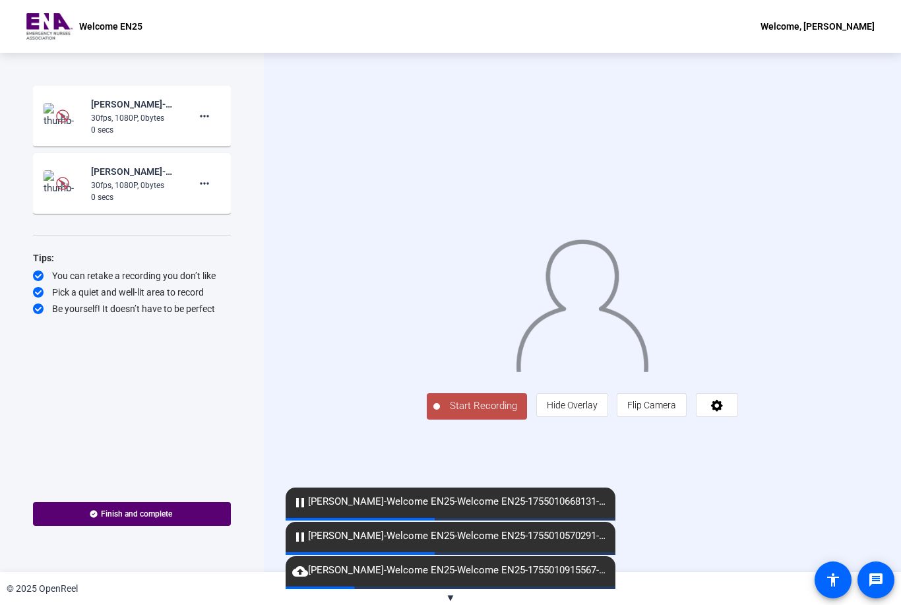
click at [310, 577] on span "cloud_upload Lisa Matamoros-Welcome EN25-Welcome EN25-1755010915567-webcam" at bounding box center [451, 571] width 330 height 16
click at [124, 189] on div "30fps, 1080P, 0bytes" at bounding box center [135, 185] width 88 height 12
click at [59, 190] on img at bounding box center [63, 183] width 39 height 26
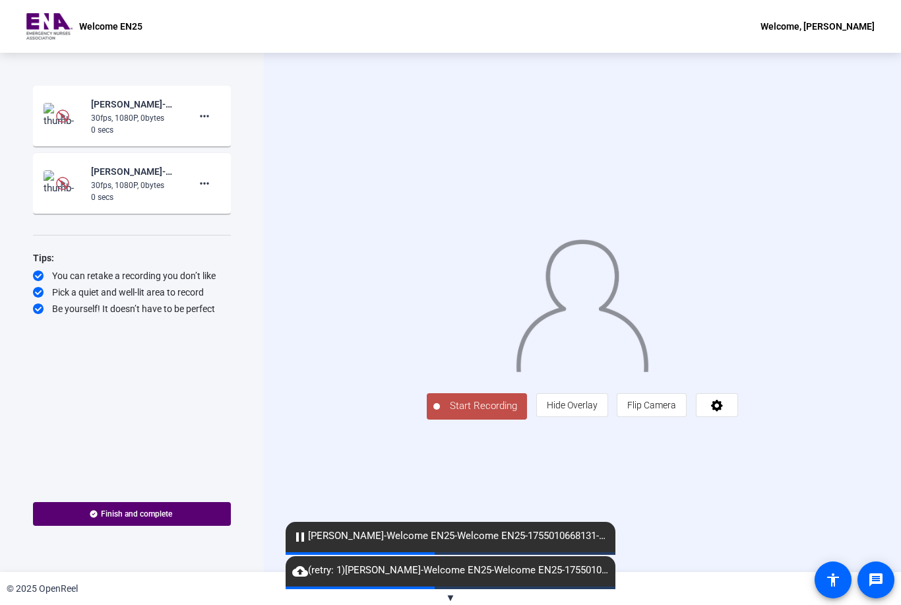
click at [311, 538] on span "pause [PERSON_NAME]-Welcome EN25-Welcome EN25-1755010668131-webcam" at bounding box center [451, 536] width 330 height 16
click at [348, 568] on span "cloud_upload (retry: 1) [PERSON_NAME]-Welcome EN25-Welcome EN25-1755010915567-w…" at bounding box center [451, 571] width 330 height 16
click at [308, 579] on span "cloud_upload (retry: 1) [PERSON_NAME]-Welcome EN25-Welcome EN25-1755010915567-w…" at bounding box center [451, 571] width 330 height 16
click at [64, 183] on img at bounding box center [62, 183] width 13 height 13
click at [85, 192] on div "[PERSON_NAME]-Welcome EN25-Welcome EN25-1755010668131-webcam 30fps, 1080P, 0byt…" at bounding box center [132, 184] width 177 height 40
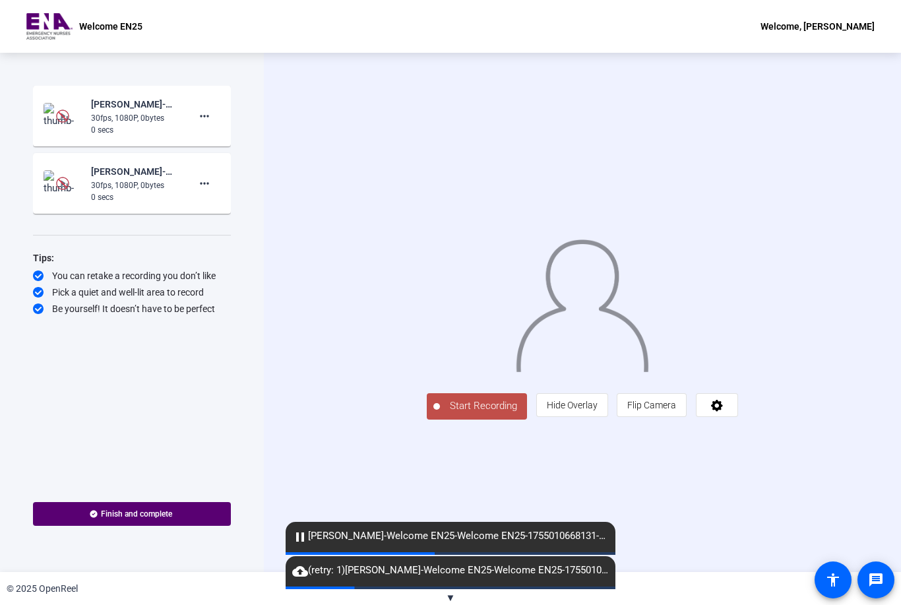
click at [210, 193] on span at bounding box center [205, 184] width 32 height 32
click at [91, 185] on div at bounding box center [450, 302] width 901 height 605
click at [65, 185] on img at bounding box center [62, 183] width 13 height 13
click at [61, 189] on img at bounding box center [62, 183] width 13 height 13
click at [84, 179] on div "[PERSON_NAME]-Welcome EN25-Welcome EN25-1755010668131-webcam 30fps, 1080P, 0byt…" at bounding box center [132, 184] width 177 height 40
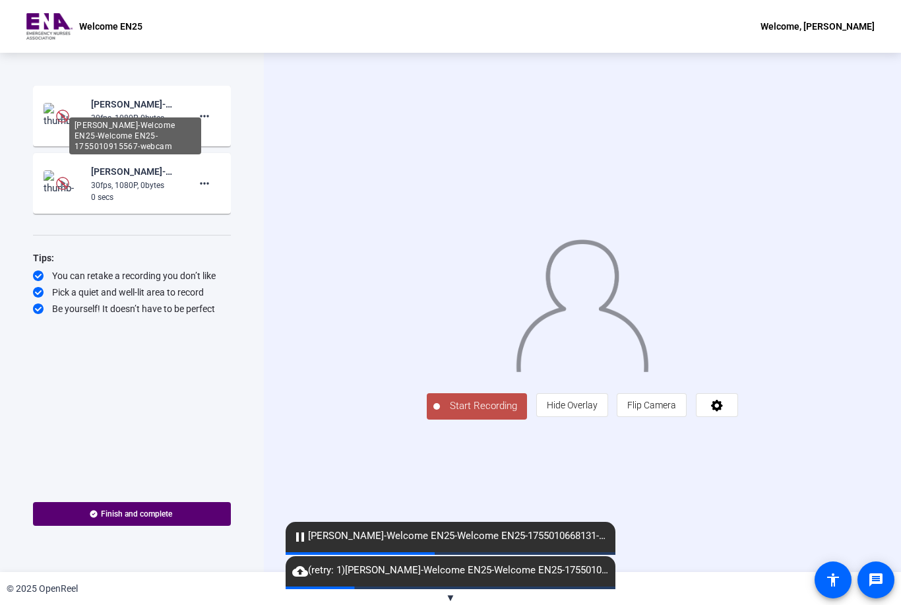
click at [125, 117] on div "[PERSON_NAME]-Welcome EN25-Welcome EN25-1755010915567-webcam" at bounding box center [135, 135] width 132 height 37
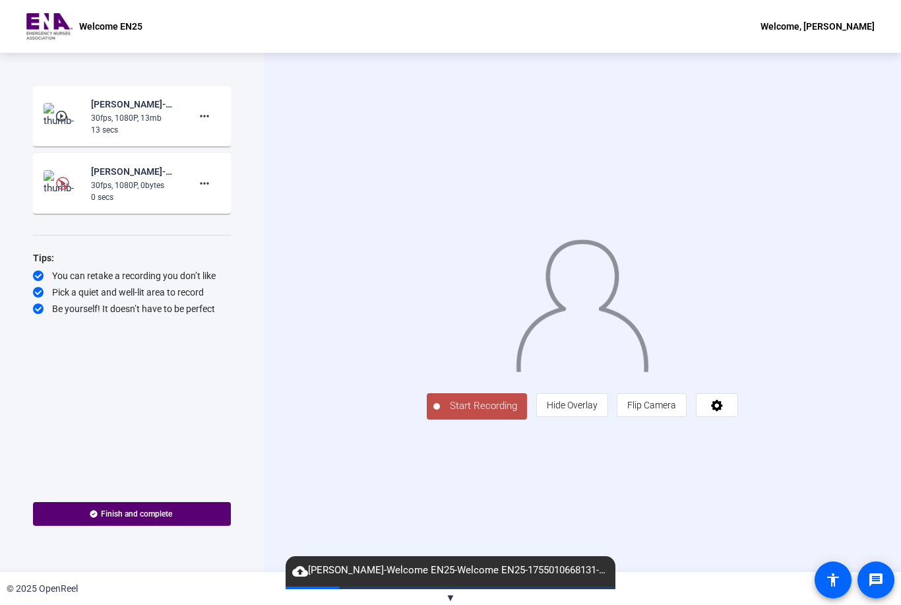
click at [128, 191] on div "30fps, 1080P, 0bytes" at bounding box center [135, 185] width 88 height 12
click at [98, 183] on div "30fps, 1080P, 0bytes" at bounding box center [135, 185] width 88 height 12
click at [65, 188] on img at bounding box center [62, 183] width 13 height 13
click at [64, 187] on img at bounding box center [62, 183] width 13 height 13
click at [104, 190] on div "30fps, 1080P, 0bytes" at bounding box center [135, 185] width 88 height 12
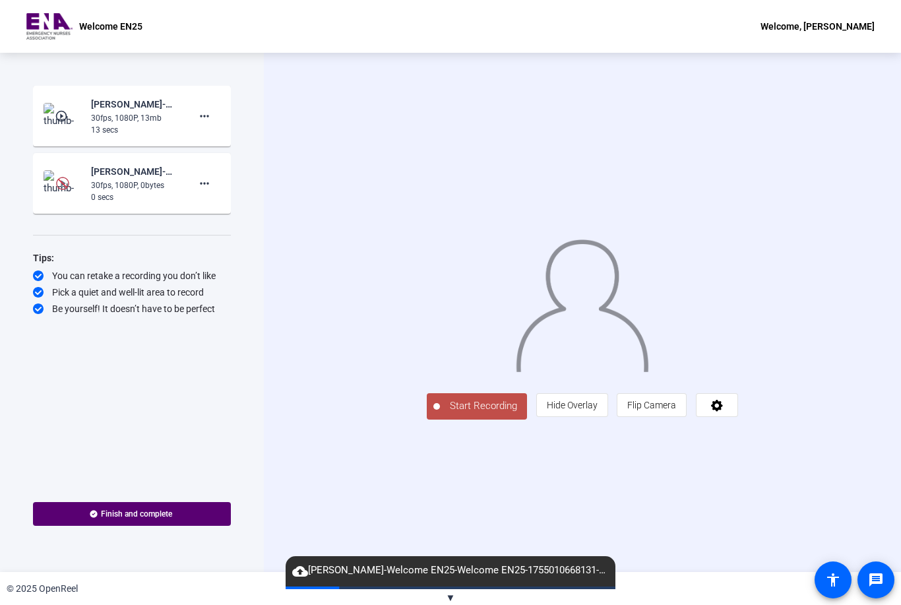
click at [118, 187] on div "30fps, 1080P, 0bytes" at bounding box center [135, 185] width 88 height 12
click at [123, 108] on div "[PERSON_NAME]-Welcome EN25-Welcome EN25-1755010915567-webcam" at bounding box center [135, 104] width 88 height 16
click at [71, 121] on mat-icon "play_circle_outline" at bounding box center [63, 116] width 16 height 13
click at [57, 118] on mat-icon "play_circle_outline" at bounding box center [63, 116] width 16 height 13
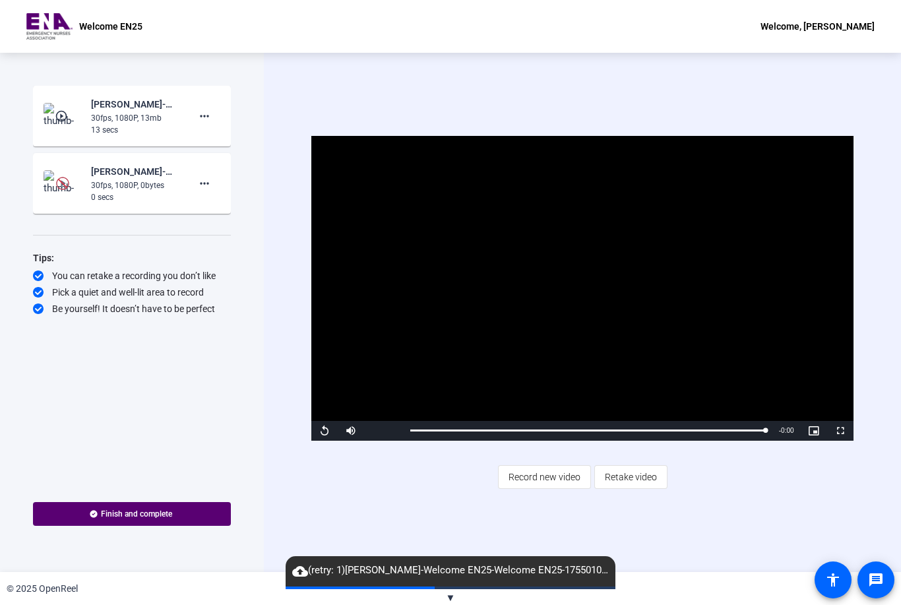
click at [300, 579] on mat-icon "cloud_upload" at bounding box center [300, 571] width 16 height 16
click at [306, 577] on mat-icon "cloud_upload" at bounding box center [300, 571] width 16 height 16
click at [123, 177] on div "[PERSON_NAME]-Welcome EN25-Welcome EN25-1755010668131-webcam" at bounding box center [135, 172] width 88 height 16
click at [121, 177] on div "[PERSON_NAME]-Welcome EN25-Welcome EN25-1755010668131-webcam" at bounding box center [135, 172] width 88 height 16
click at [58, 190] on img at bounding box center [63, 183] width 39 height 26
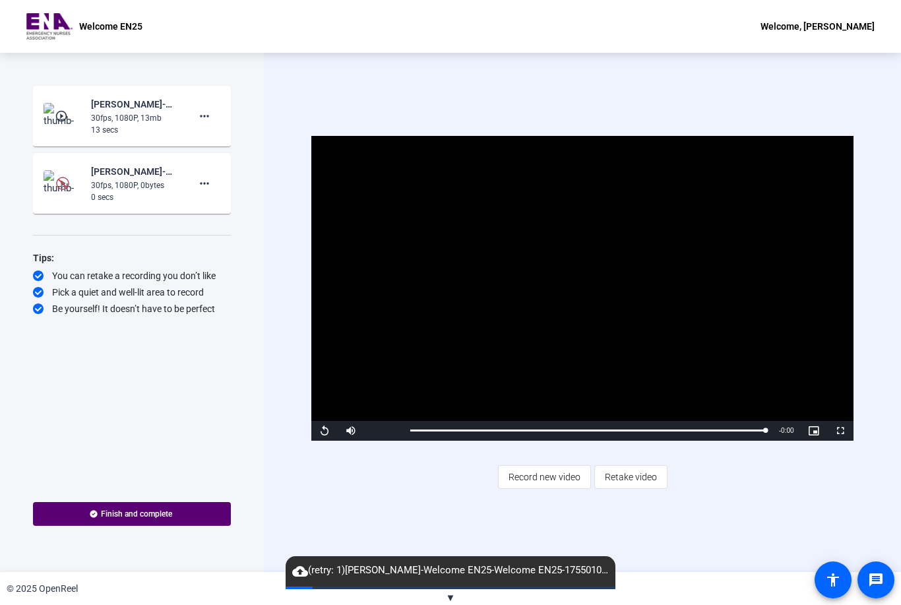
click at [203, 191] on span at bounding box center [205, 184] width 32 height 32
click at [67, 186] on div at bounding box center [450, 302] width 901 height 605
click at [75, 177] on img at bounding box center [63, 183] width 39 height 26
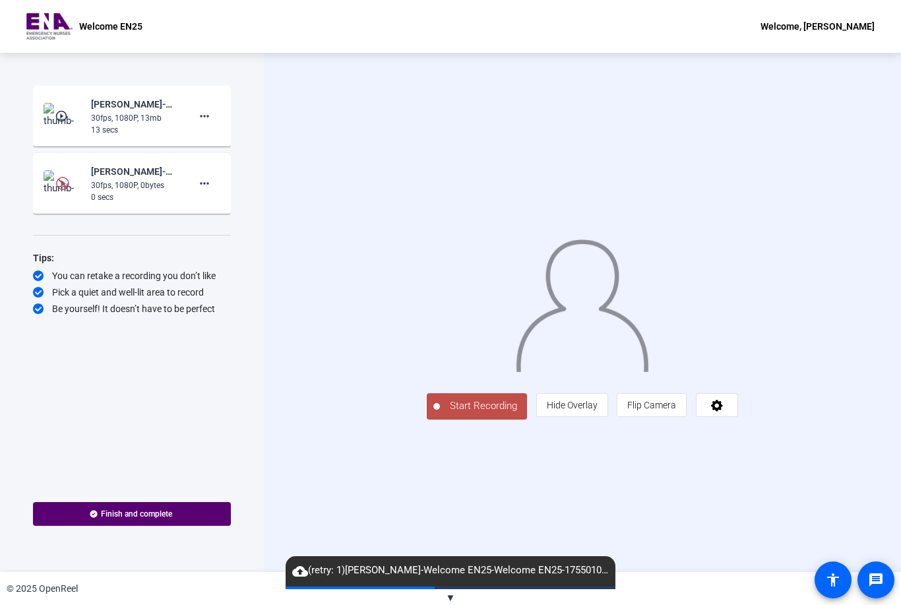
click at [440, 414] on span "Start Recording" at bounding box center [483, 405] width 87 height 15
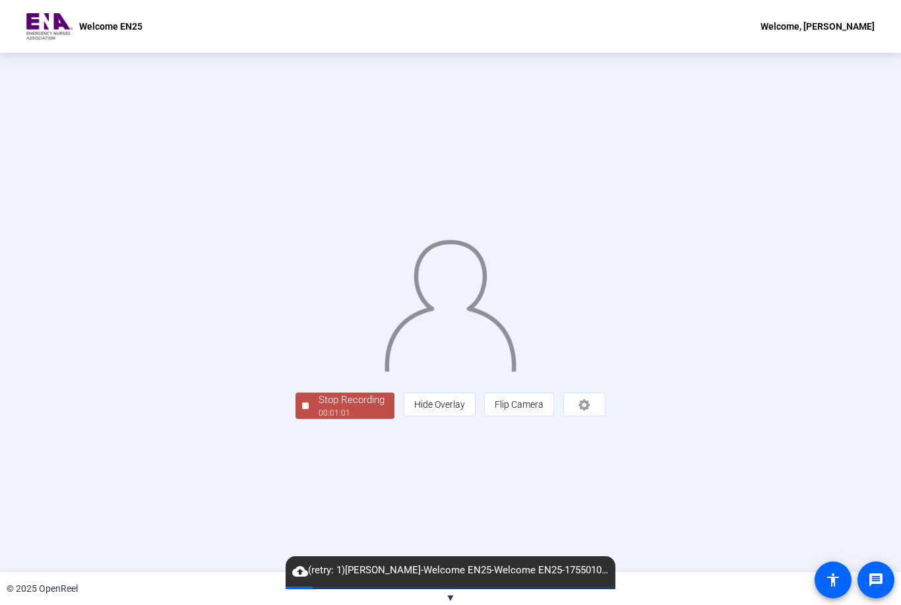
click at [319, 408] on div "Stop Recording" at bounding box center [352, 400] width 66 height 15
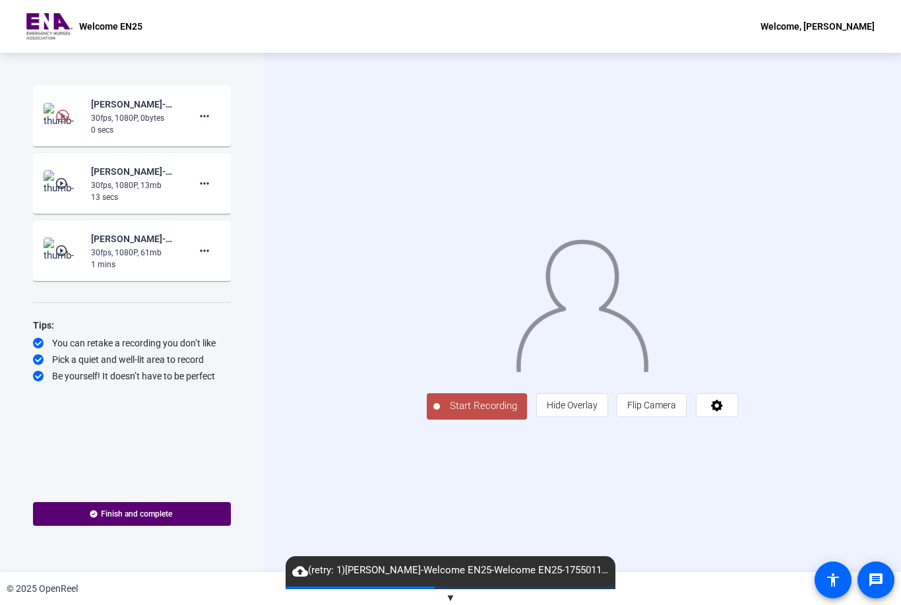
click at [68, 251] on mat-icon "play_circle_outline" at bounding box center [63, 250] width 16 height 13
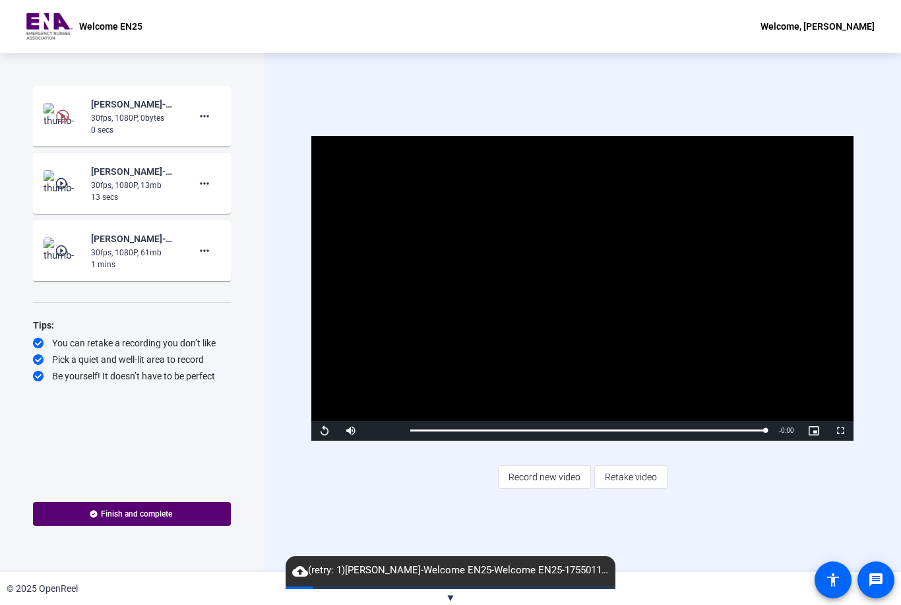
click at [532, 475] on span "Record new video" at bounding box center [545, 476] width 72 height 25
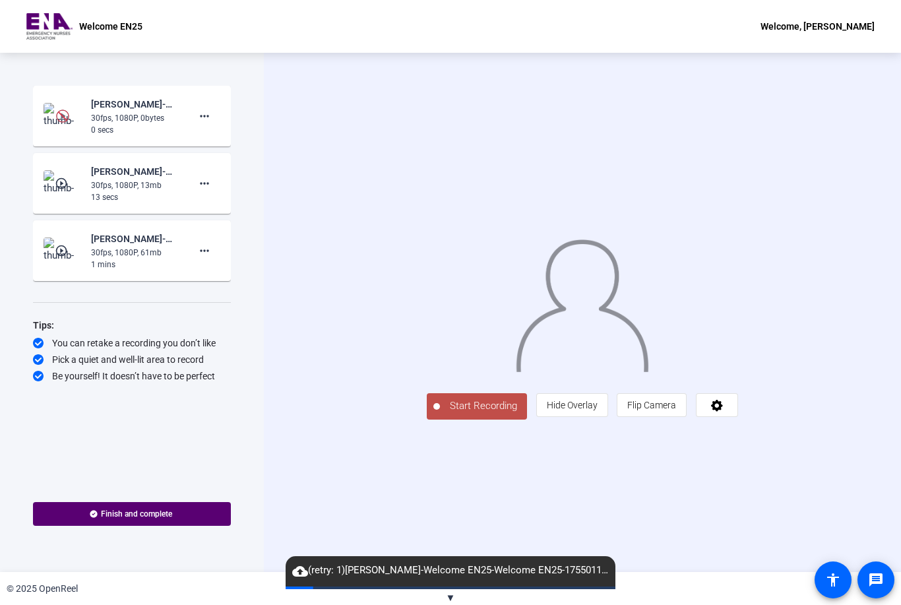
click at [440, 414] on span "Start Recording" at bounding box center [483, 405] width 87 height 15
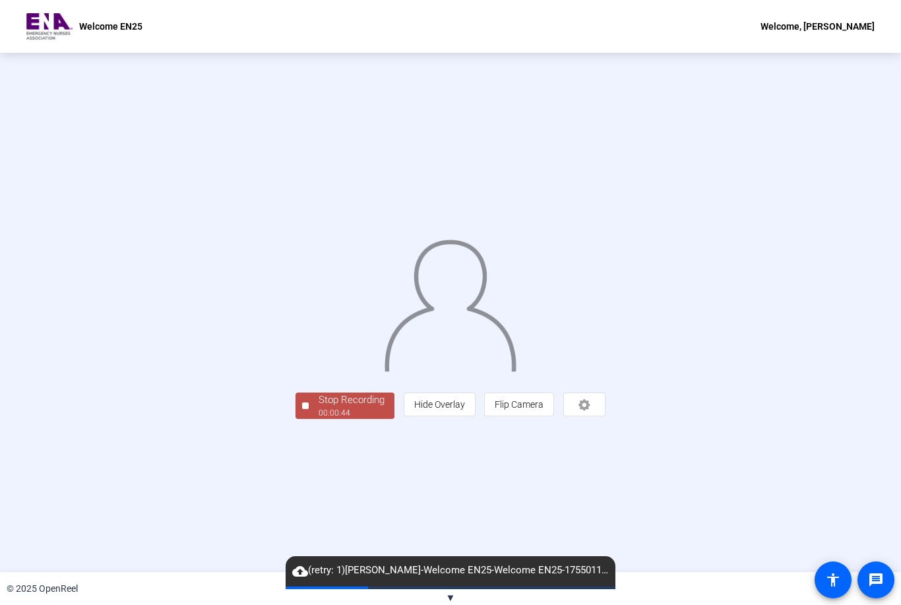
click at [319, 408] on div "Stop Recording" at bounding box center [352, 400] width 66 height 15
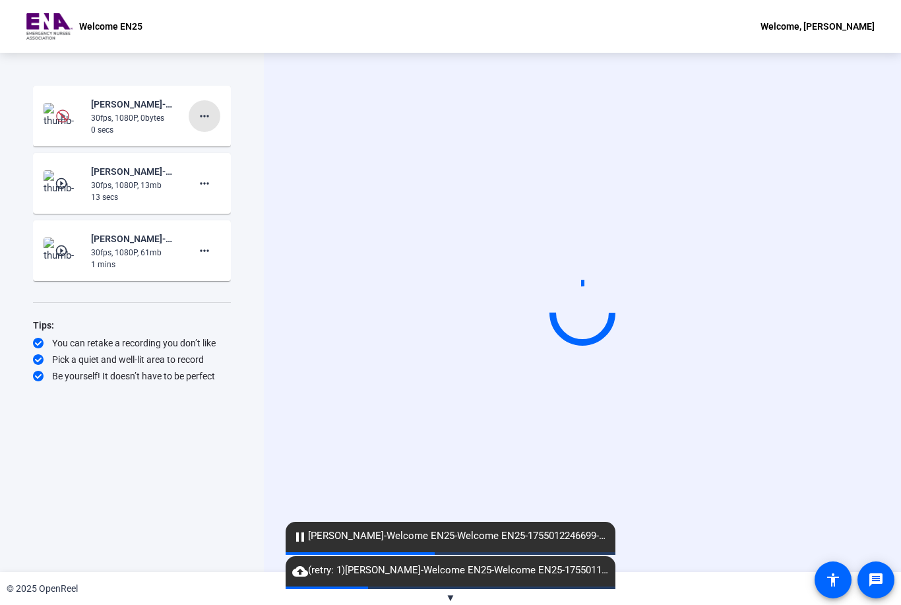
click at [198, 122] on mat-icon "more_horiz" at bounding box center [205, 116] width 16 height 16
click at [223, 143] on span "Delete clip" at bounding box center [225, 144] width 53 height 16
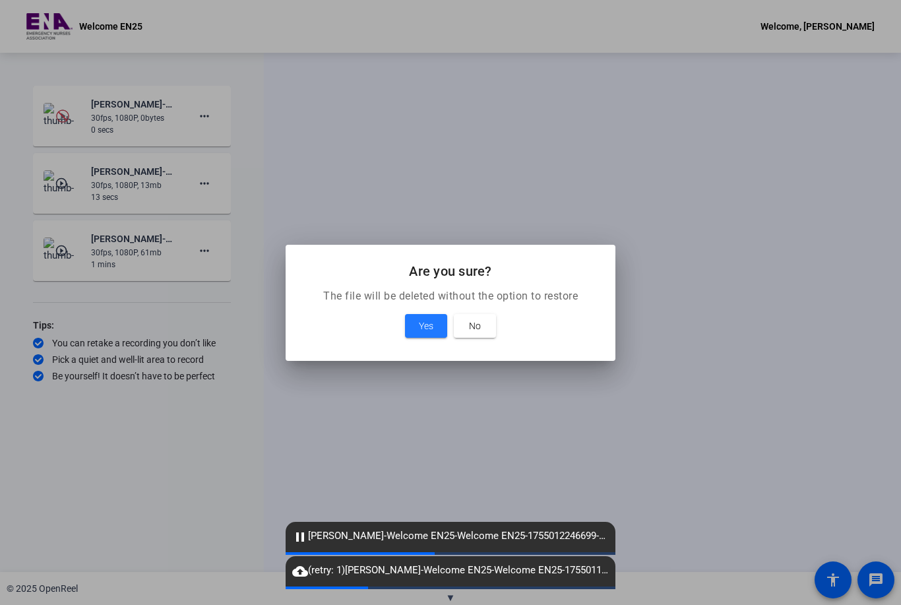
click at [417, 317] on span at bounding box center [426, 326] width 42 height 32
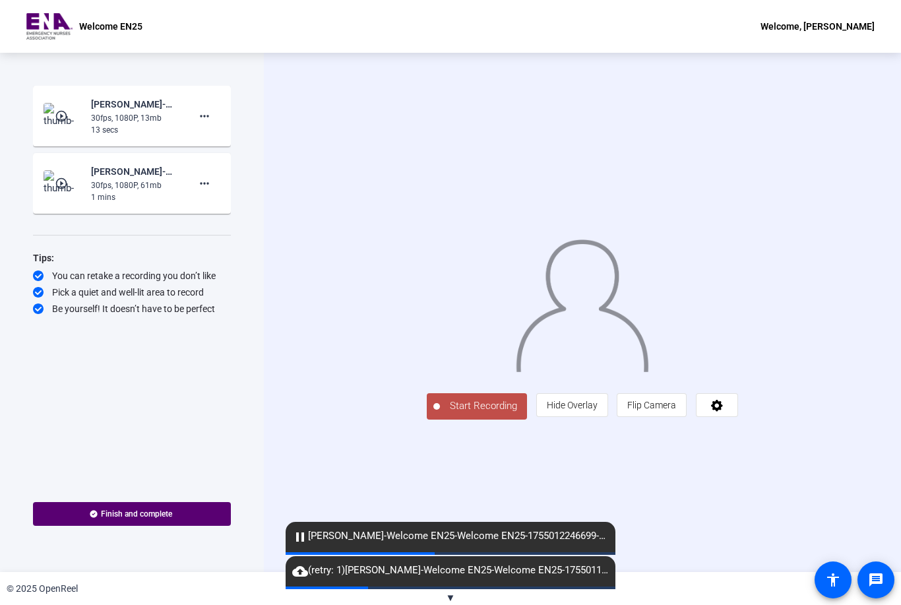
click at [440, 414] on span "Start Recording" at bounding box center [483, 405] width 87 height 15
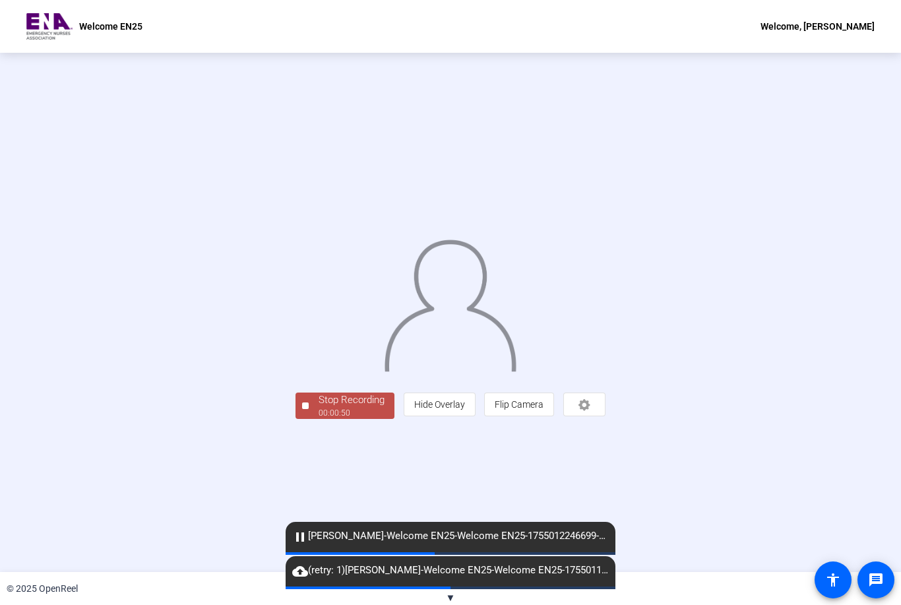
click at [319, 419] on div "00:00:50" at bounding box center [352, 413] width 66 height 12
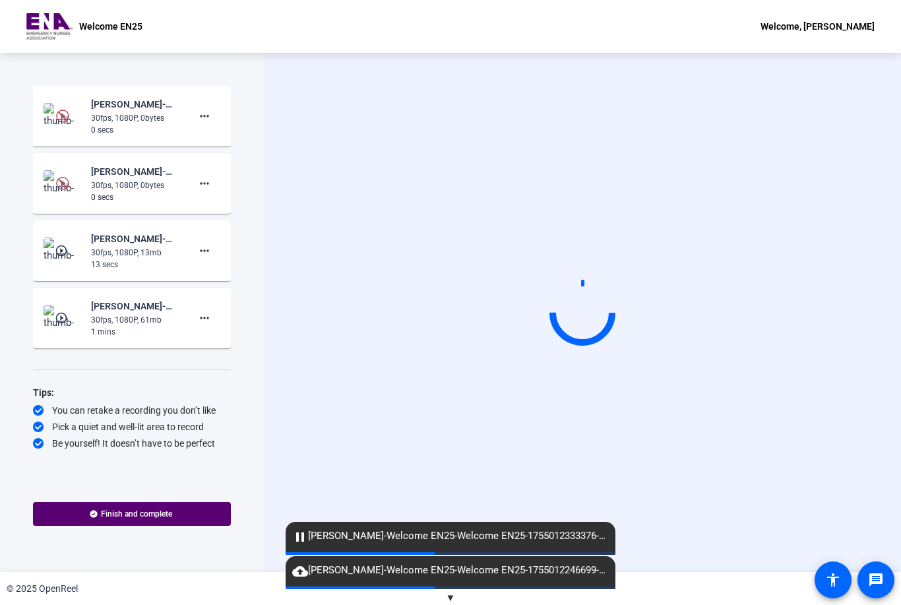
click at [203, 119] on mat-icon "more_horiz" at bounding box center [205, 116] width 16 height 16
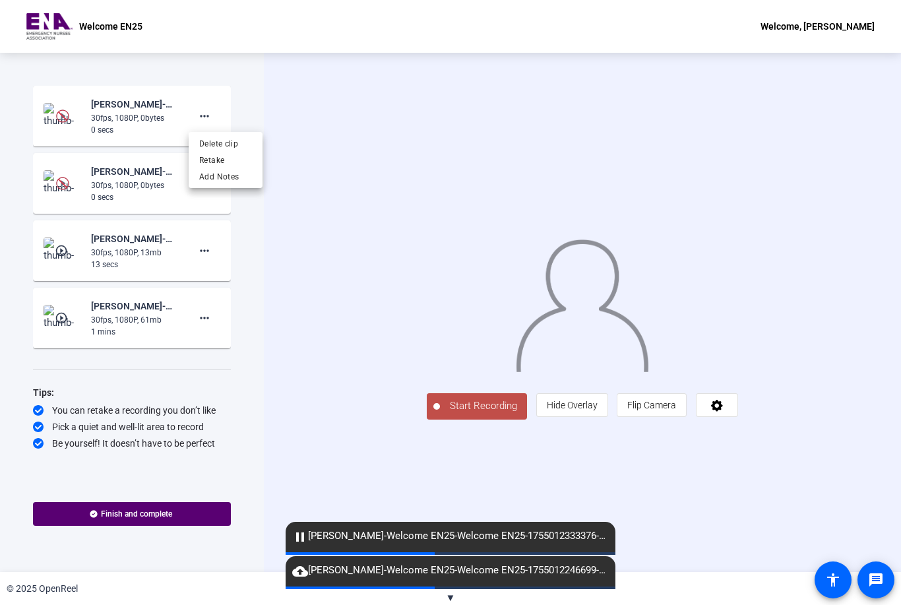
click at [221, 142] on span "Delete clip" at bounding box center [225, 144] width 53 height 16
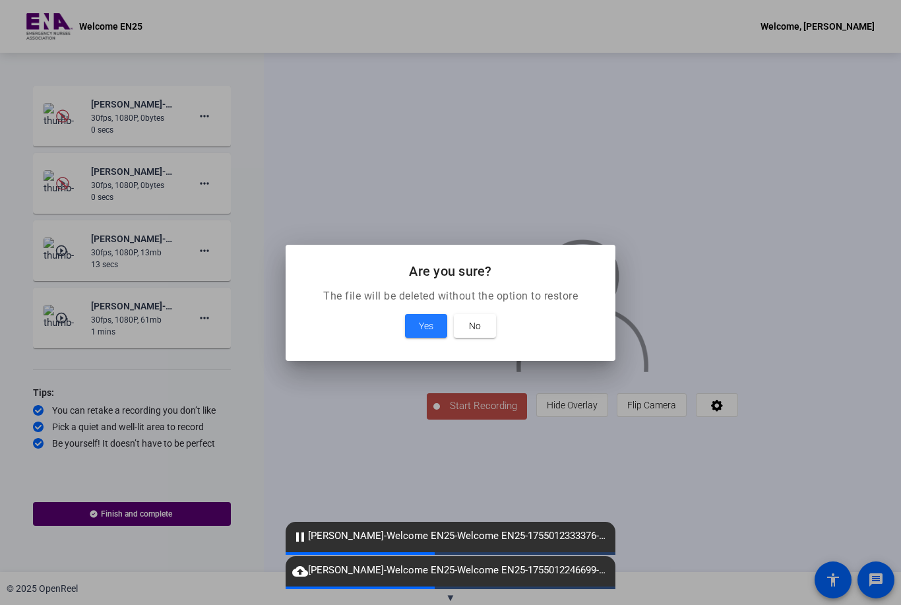
click at [424, 329] on span "Yes" at bounding box center [426, 326] width 15 height 16
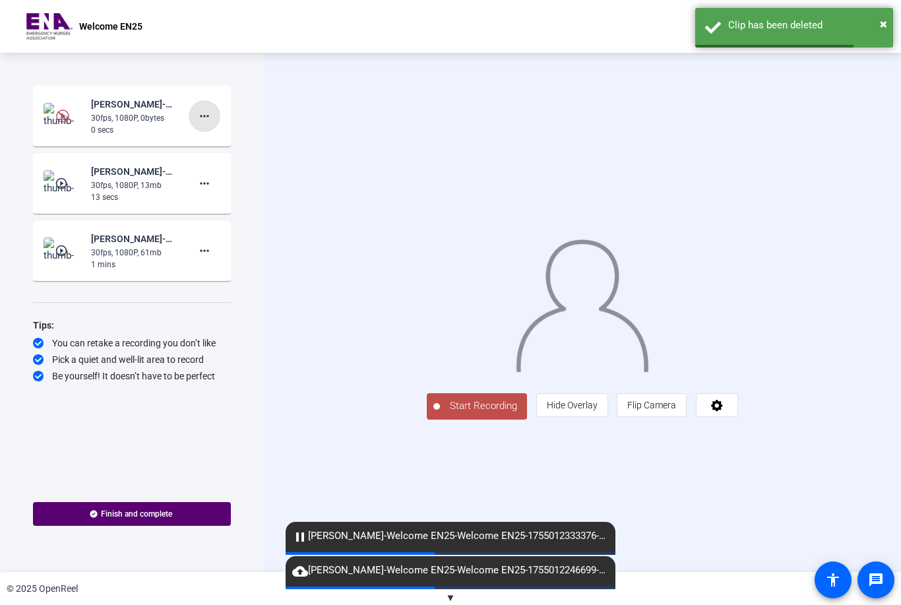
click at [207, 122] on mat-icon "more_horiz" at bounding box center [205, 116] width 16 height 16
click at [223, 140] on span "Delete clip" at bounding box center [225, 144] width 53 height 16
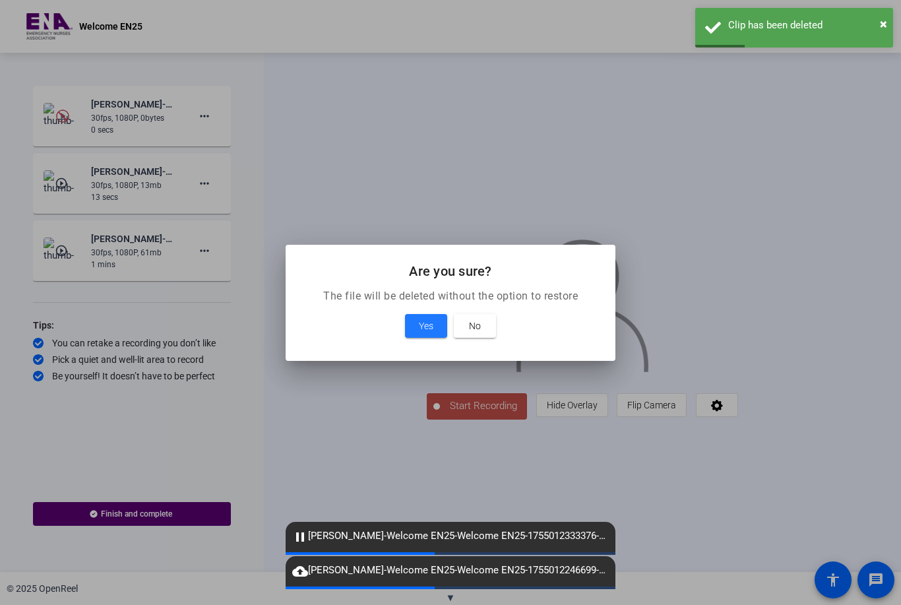
click at [425, 329] on span "Yes" at bounding box center [426, 326] width 15 height 16
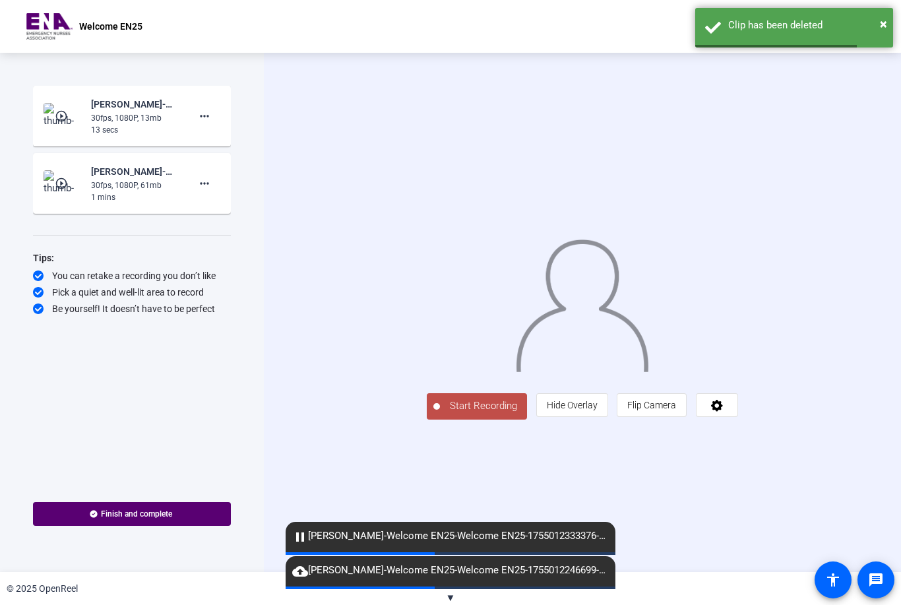
click at [200, 187] on mat-icon "more_horiz" at bounding box center [205, 183] width 16 height 16
click at [224, 207] on span "Delete clip" at bounding box center [225, 211] width 53 height 16
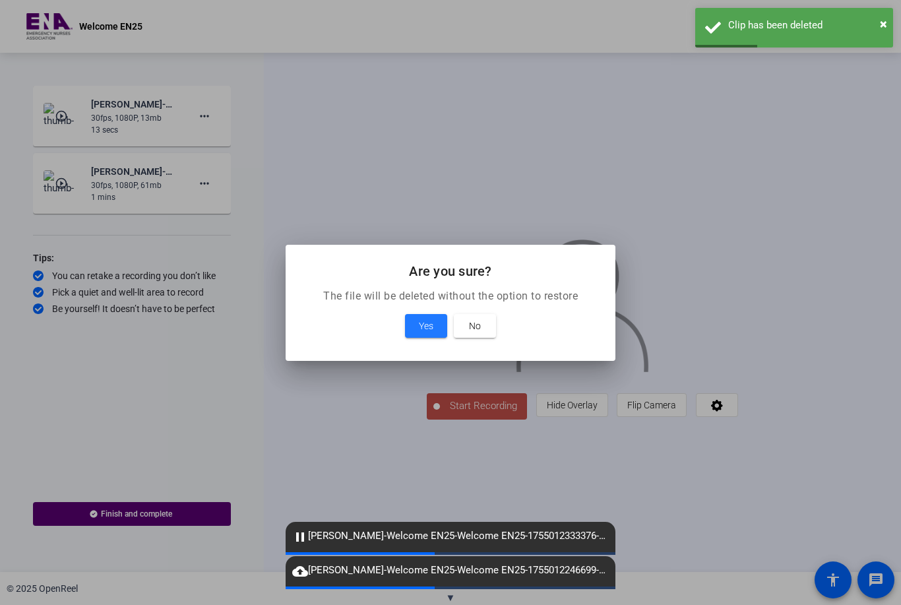
click at [420, 326] on span "Yes" at bounding box center [426, 326] width 15 height 16
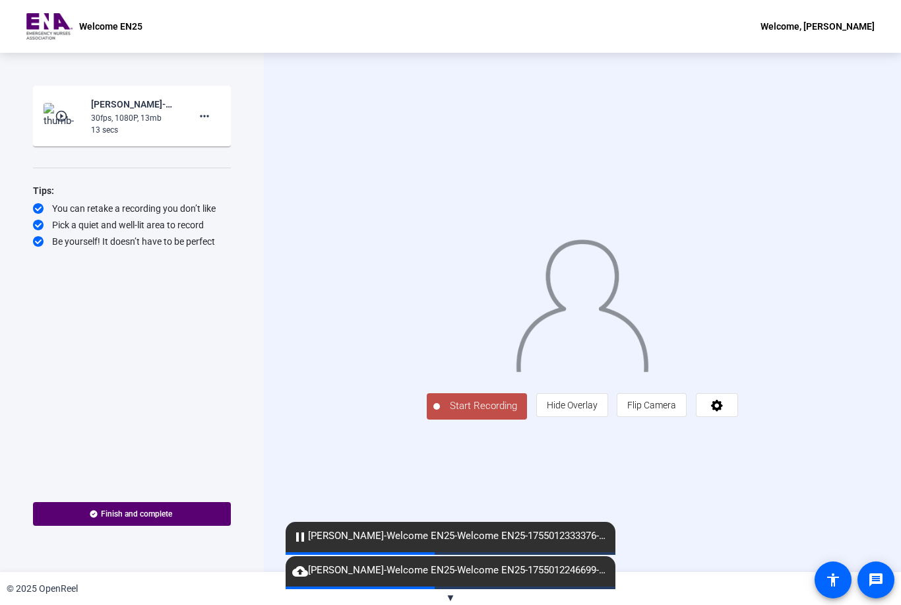
click at [440, 414] on span "Start Recording" at bounding box center [483, 405] width 87 height 15
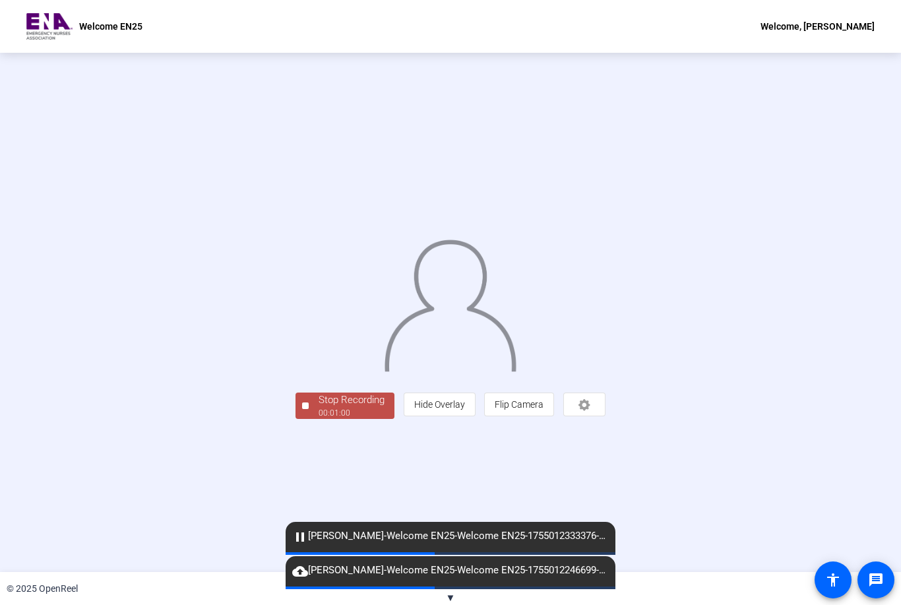
click at [319, 419] on div "00:01:00" at bounding box center [352, 413] width 66 height 12
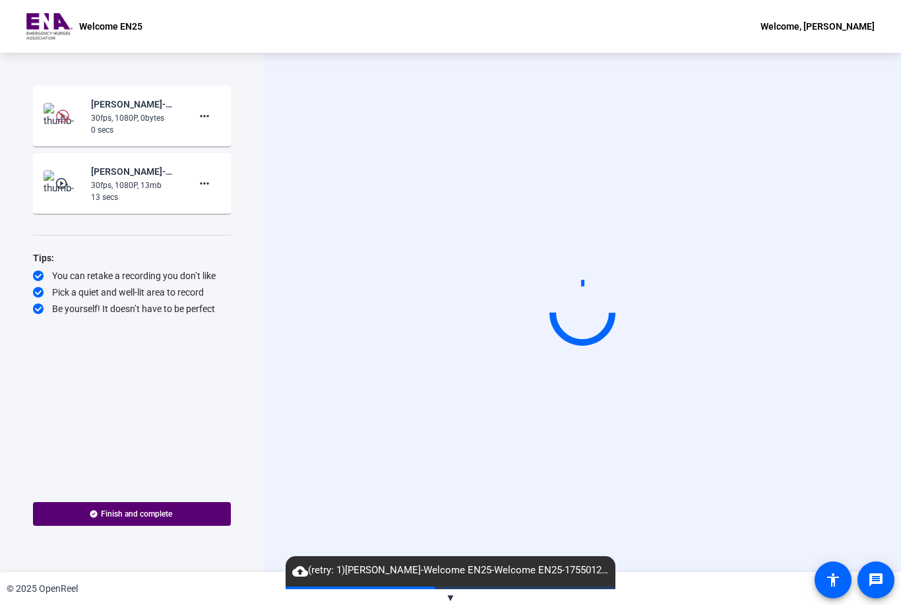
click at [195, 118] on span at bounding box center [205, 116] width 32 height 32
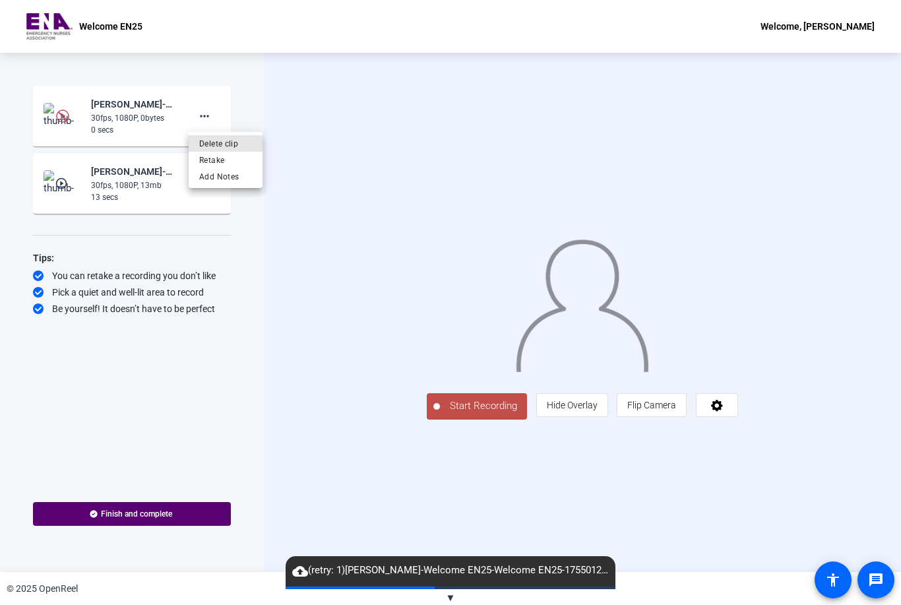
click at [228, 142] on span "Delete clip" at bounding box center [225, 144] width 53 height 16
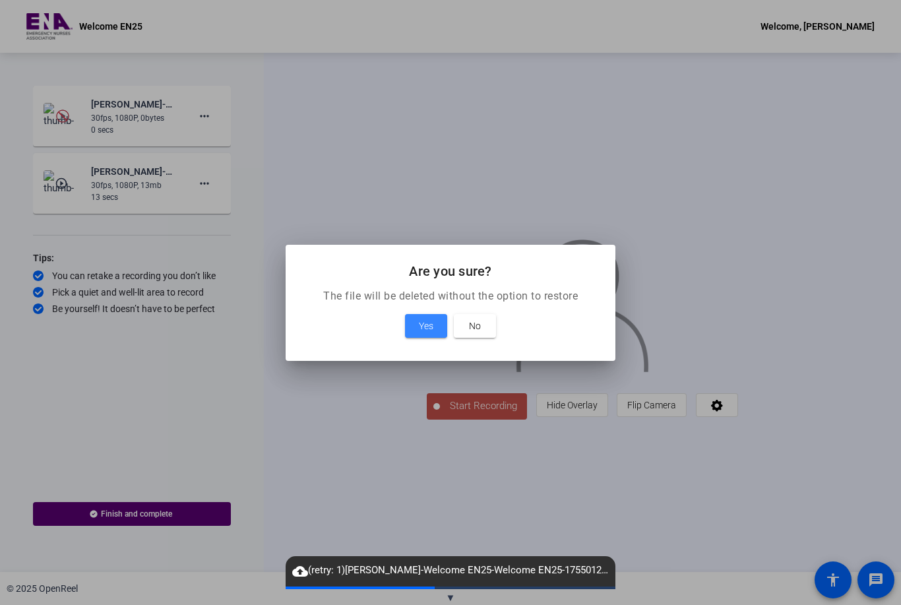
click at [427, 329] on span "Yes" at bounding box center [426, 326] width 15 height 16
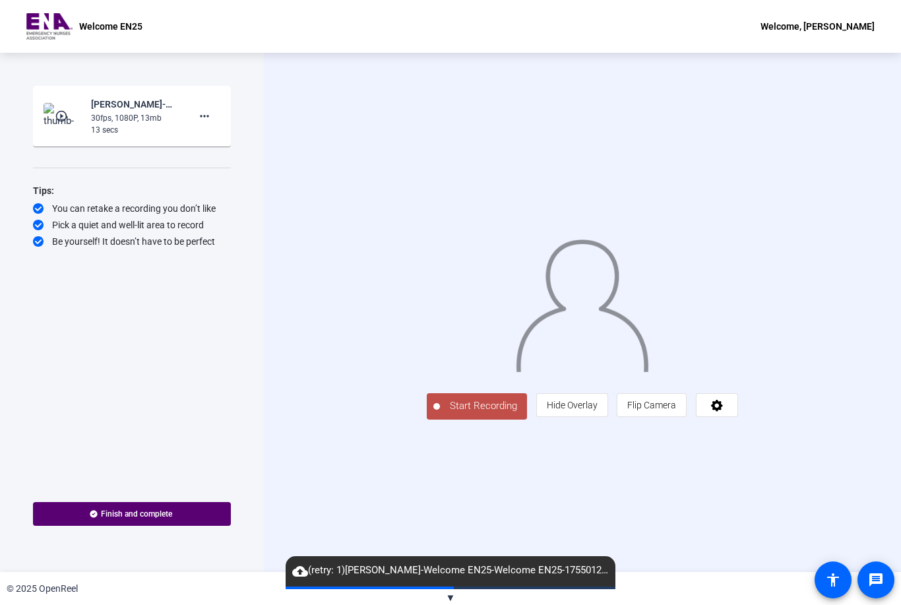
click at [440, 414] on span "Start Recording" at bounding box center [483, 405] width 87 height 15
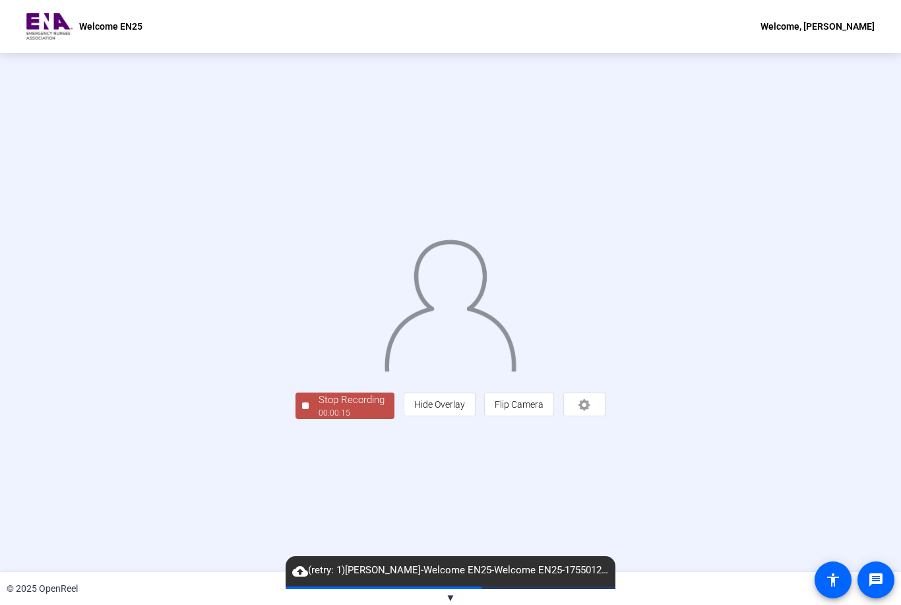
click at [319, 408] on div "Stop Recording" at bounding box center [352, 400] width 66 height 15
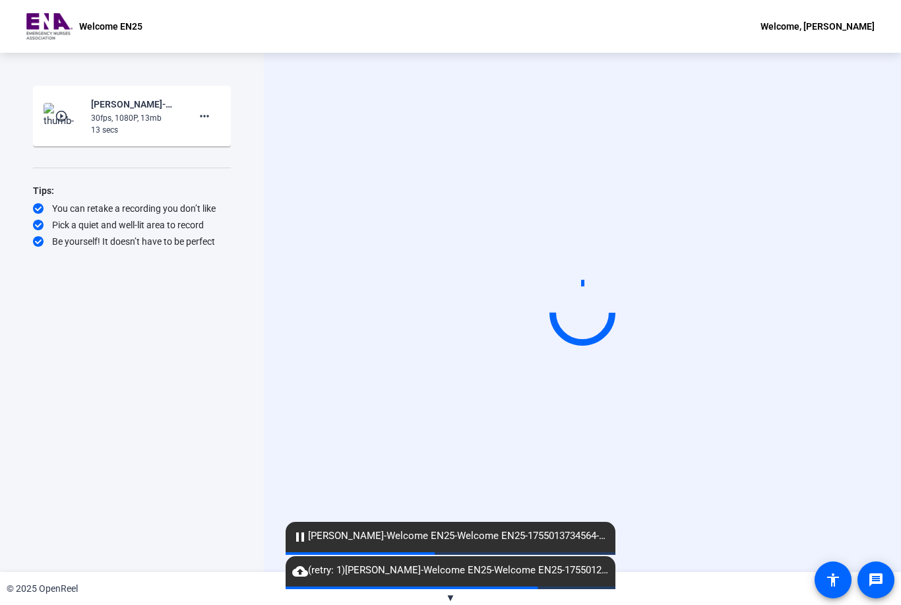
click at [302, 537] on mat-icon "pause" at bounding box center [300, 537] width 16 height 16
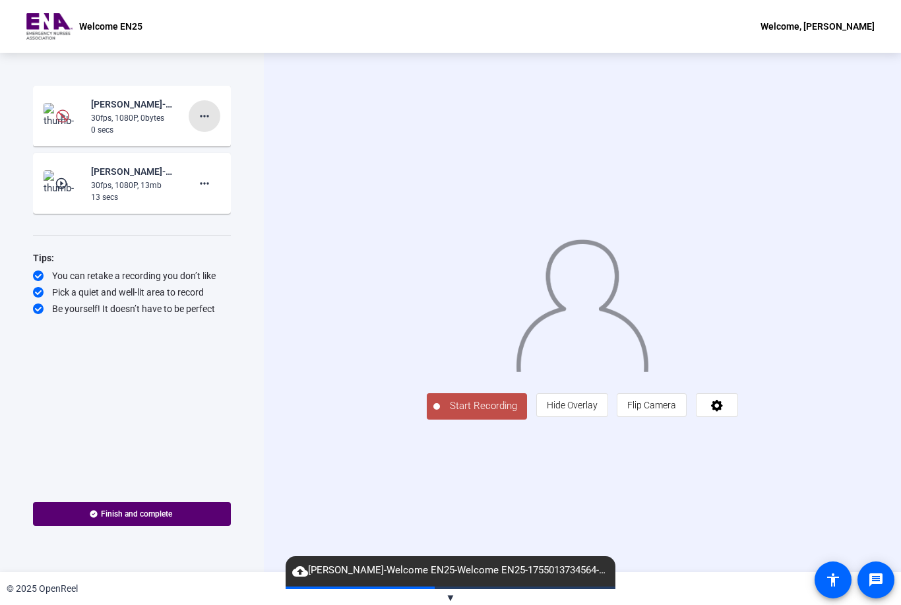
click at [207, 117] on mat-icon "more_horiz" at bounding box center [205, 116] width 16 height 16
click at [231, 144] on span "Delete clip" at bounding box center [225, 144] width 53 height 16
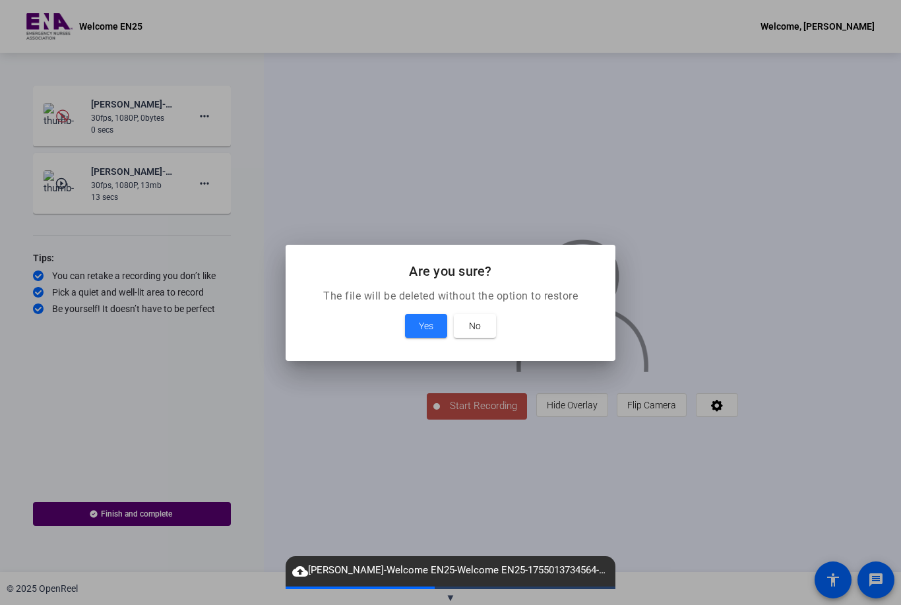
click at [424, 327] on span "Yes" at bounding box center [426, 326] width 15 height 16
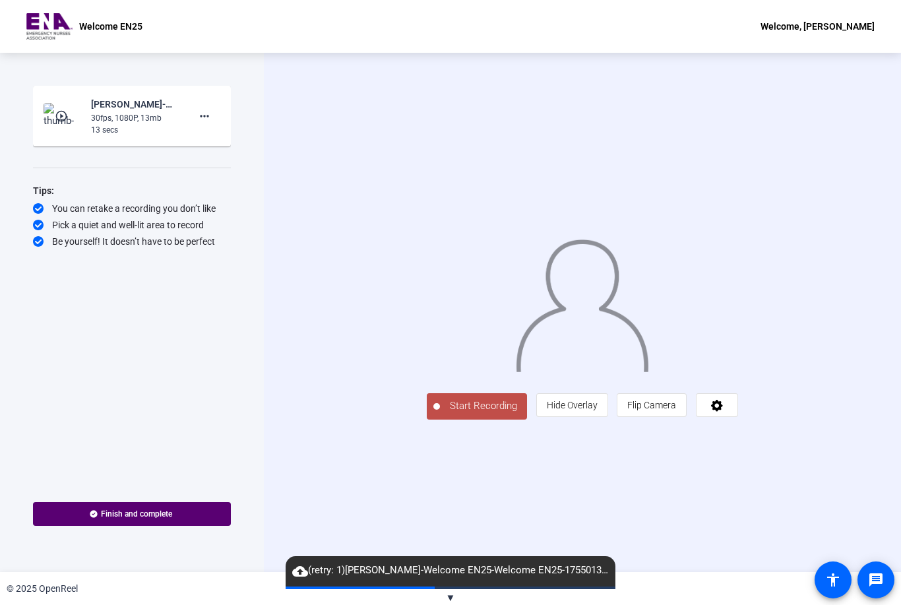
click at [440, 414] on span "Start Recording" at bounding box center [483, 405] width 87 height 15
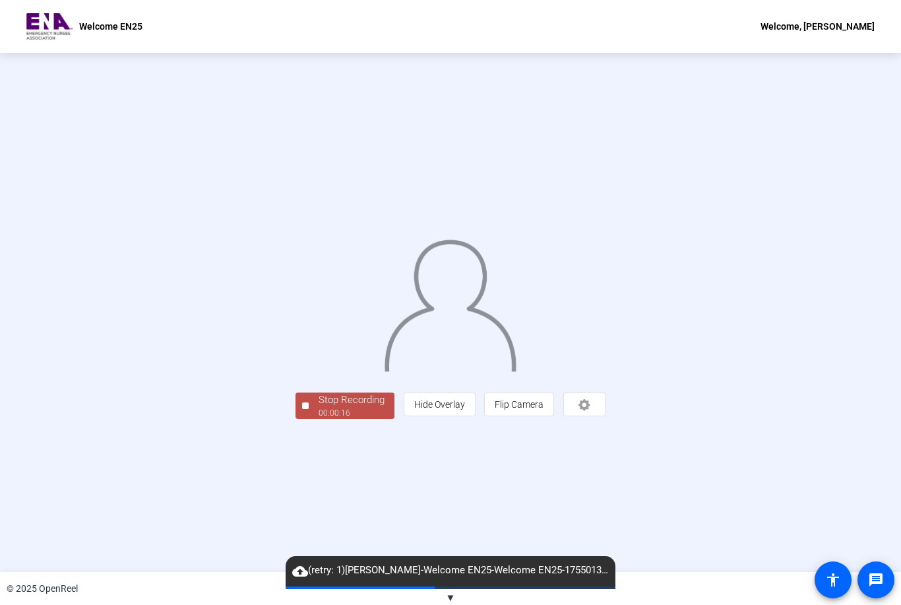
click at [319, 408] on div "Stop Recording" at bounding box center [352, 400] width 66 height 15
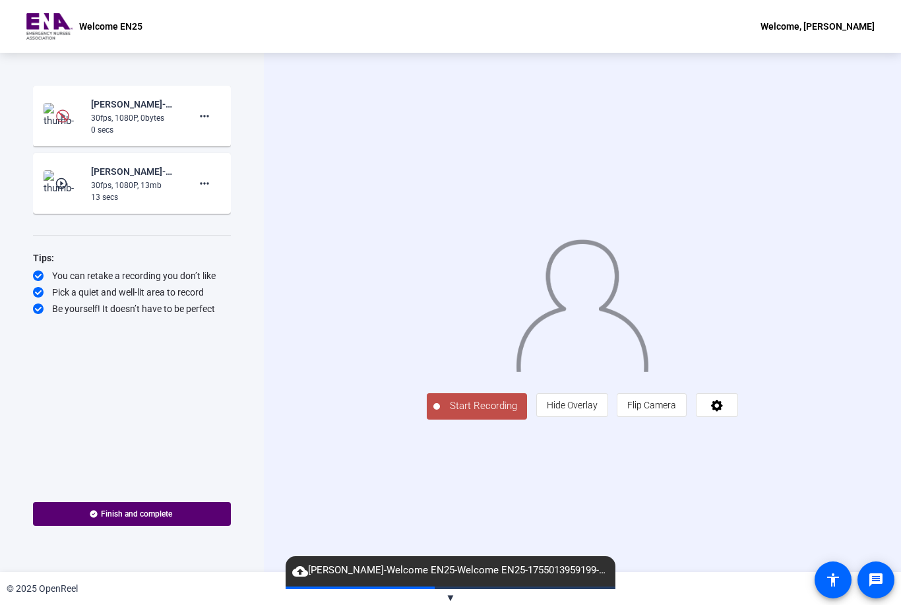
click at [205, 128] on span at bounding box center [205, 116] width 32 height 32
click at [220, 140] on span "Delete clip" at bounding box center [225, 144] width 53 height 16
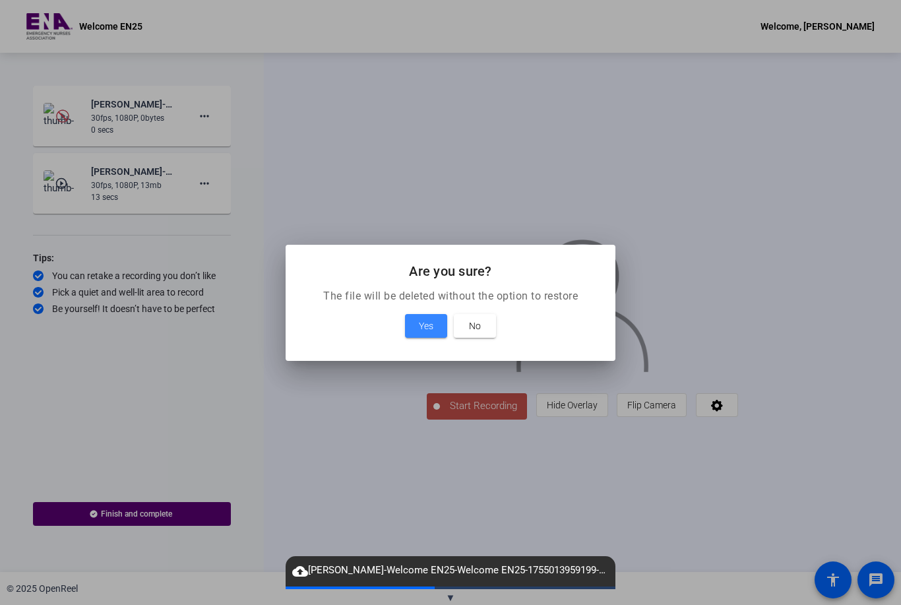
click at [429, 329] on span "Yes" at bounding box center [426, 326] width 15 height 16
